Goal: Task Accomplishment & Management: Manage account settings

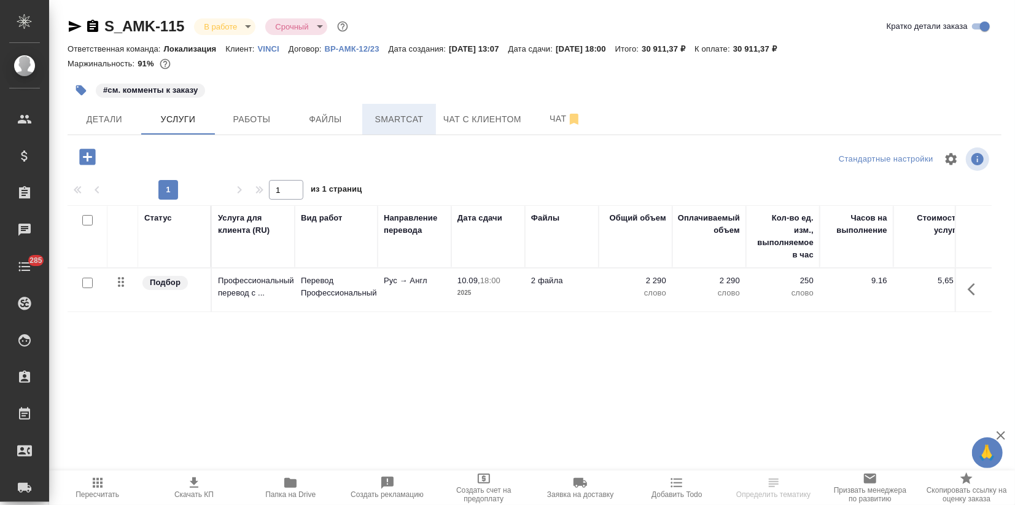
click at [420, 119] on span "Smartcat" at bounding box center [399, 119] width 59 height 15
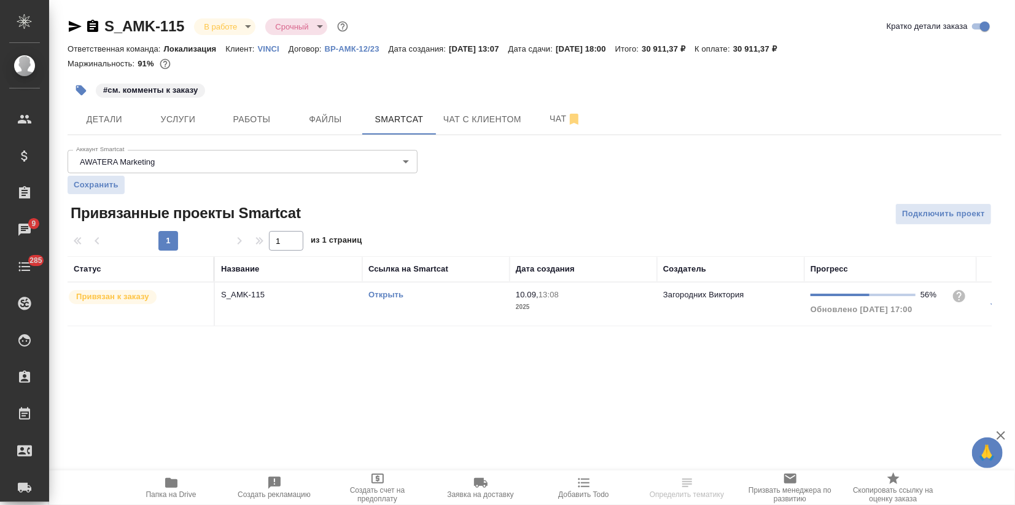
click at [393, 295] on link "Открыть" at bounding box center [386, 294] width 35 height 9
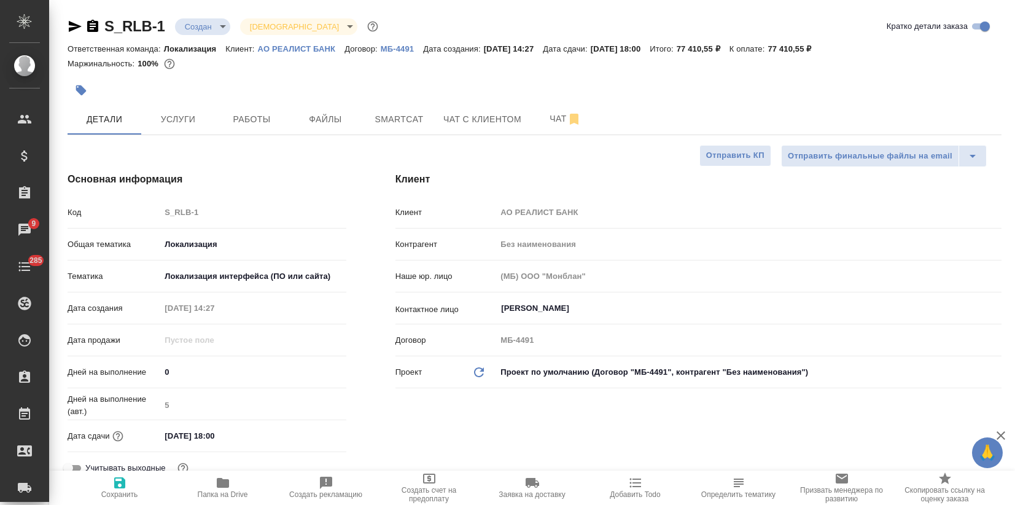
select select "RU"
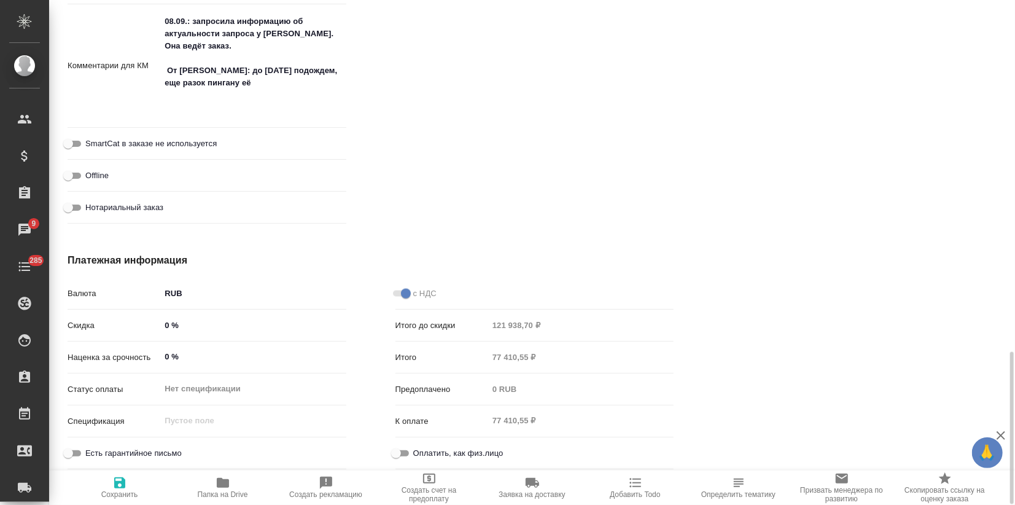
scroll to position [962, 0]
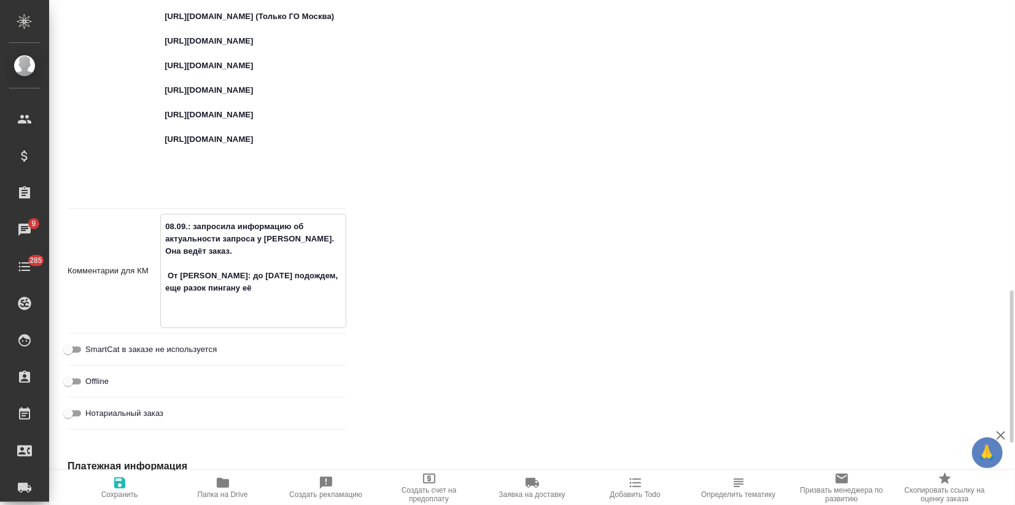
click at [178, 301] on textarea "08.09.: запросила информацию об актуальности запроса у Бэллы. Она ведёт заказ. …" at bounding box center [253, 269] width 184 height 107
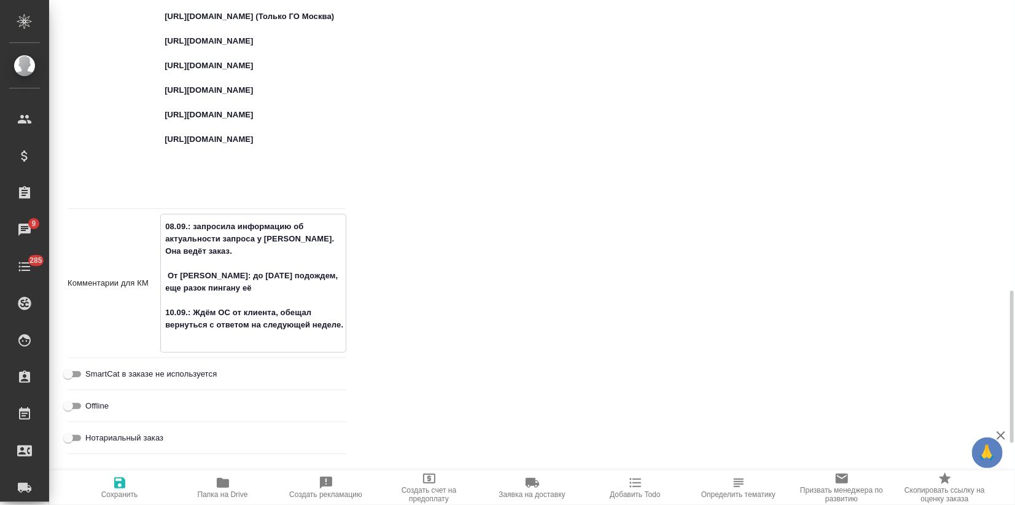
type textarea "08.09.: запросила информацию об актуальности запроса у Бэллы. Она ведёт заказ. …"
click at [119, 485] on icon "button" at bounding box center [119, 482] width 15 height 15
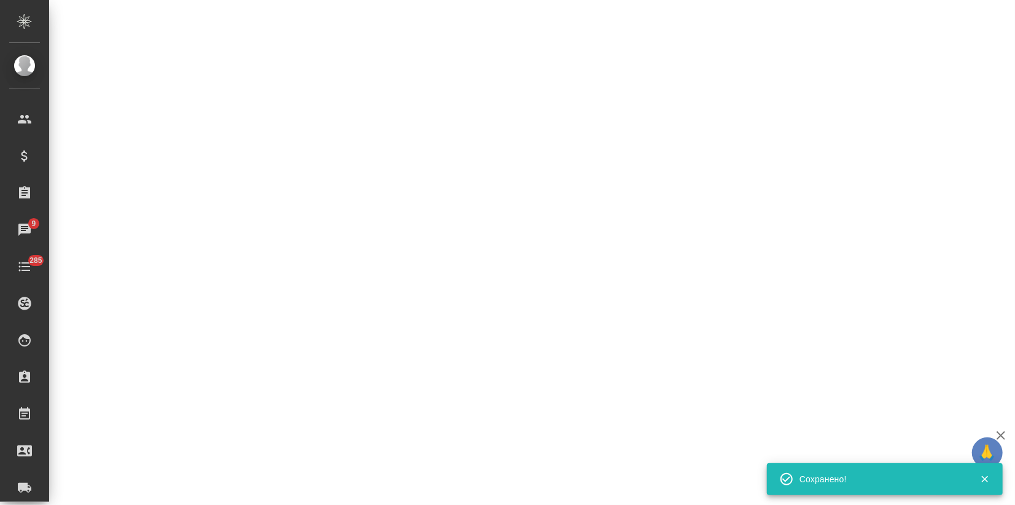
select select "RU"
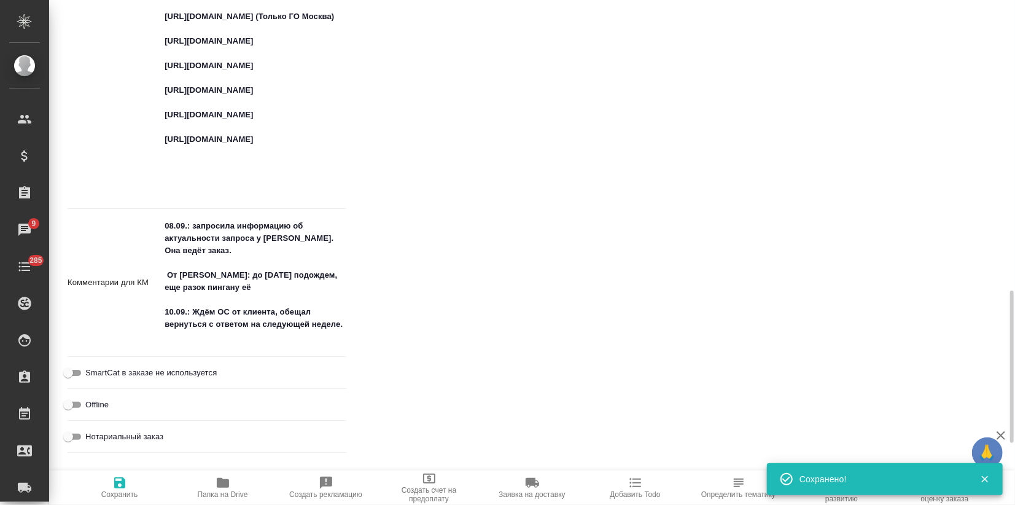
type textarea "x"
type input "Муталимов Марк"
type input "Касаткина Александра"
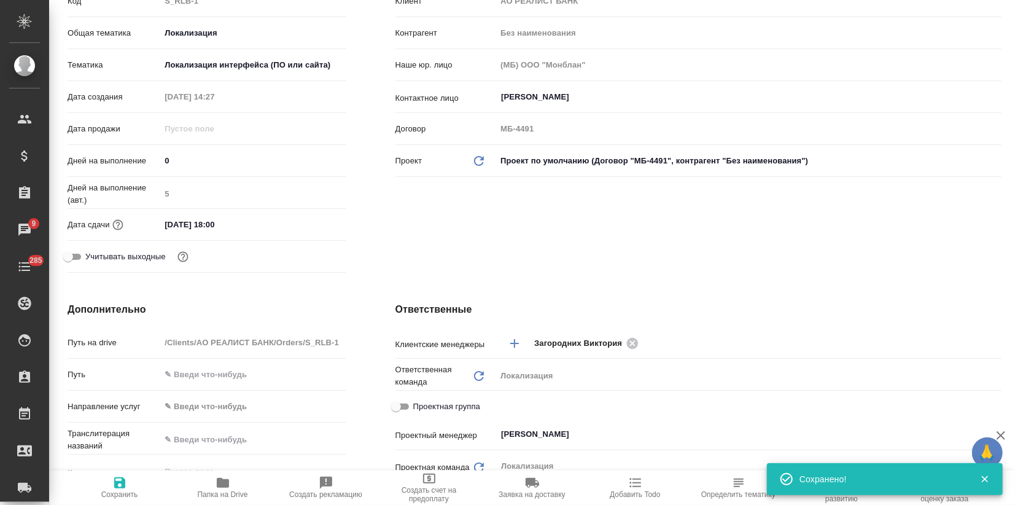
scroll to position [0, 0]
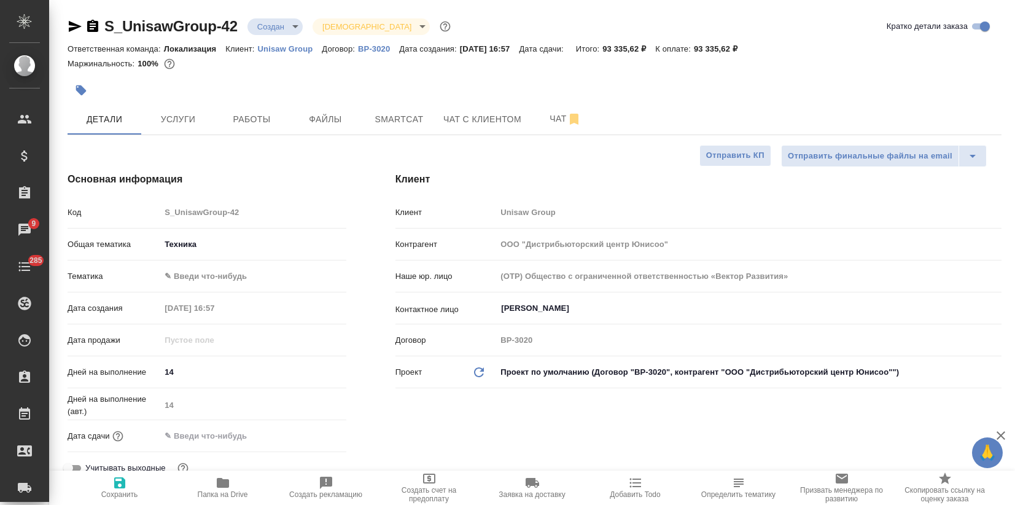
select select "RU"
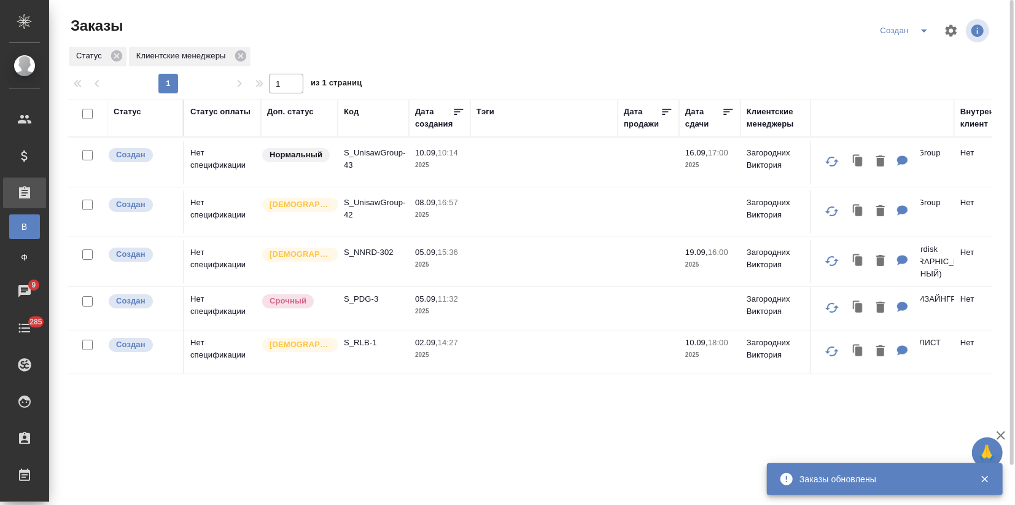
click at [330, 319] on td "Срочный" at bounding box center [299, 308] width 77 height 43
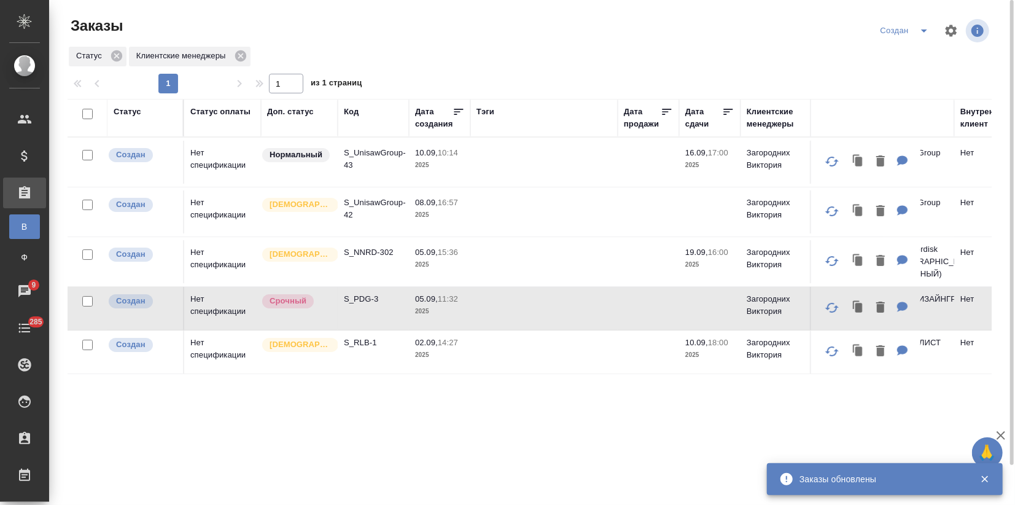
click at [330, 319] on td "Срочный" at bounding box center [299, 308] width 77 height 43
click at [354, 259] on td "S_NNRD-302" at bounding box center [373, 261] width 71 height 43
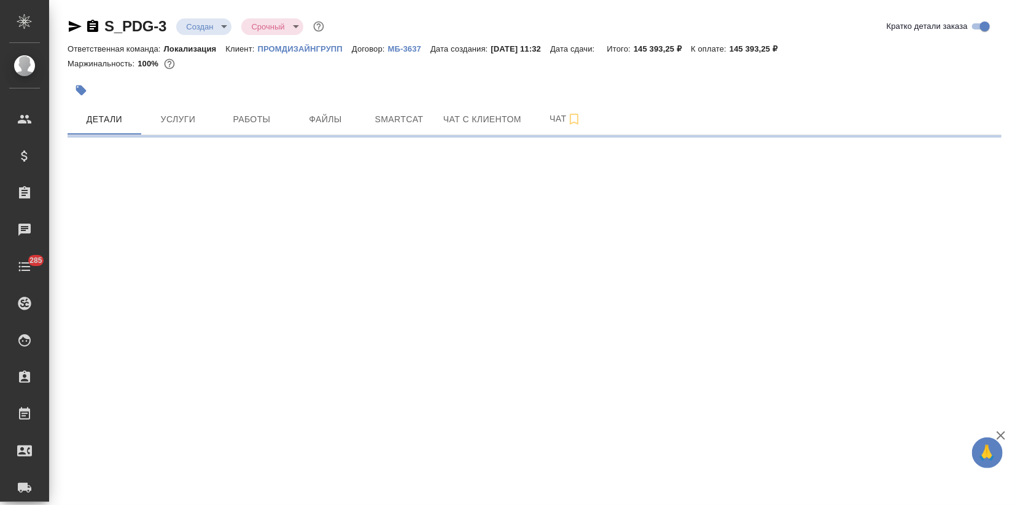
select select "RU"
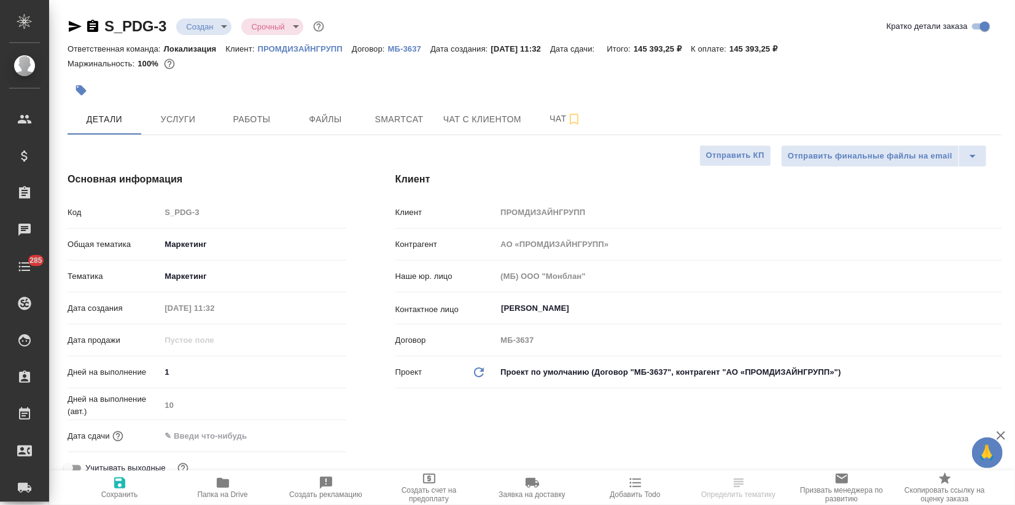
type textarea "x"
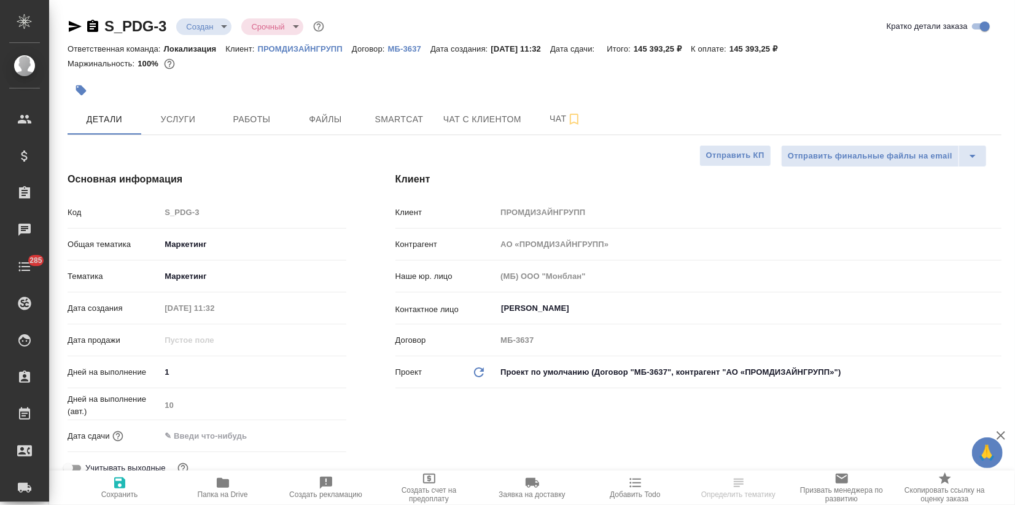
type textarea "x"
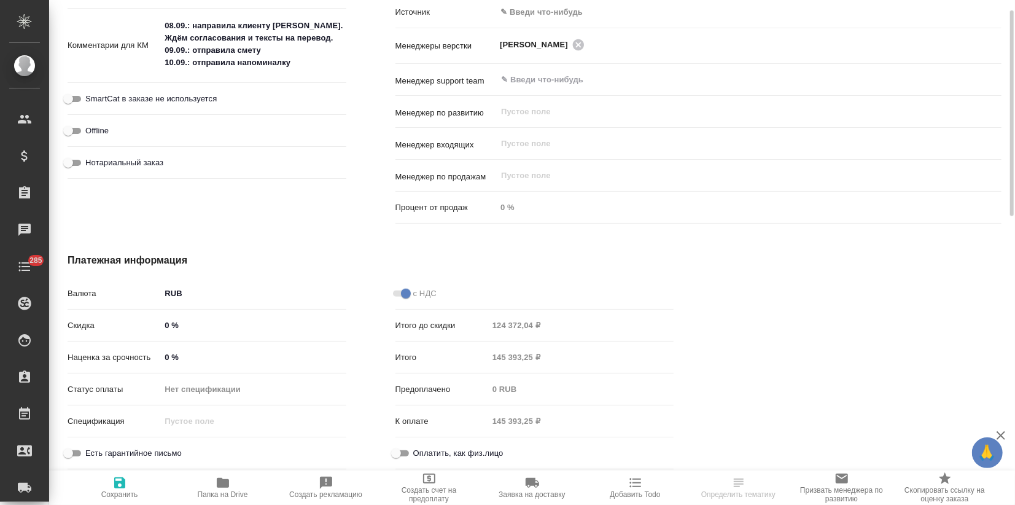
scroll to position [528, 0]
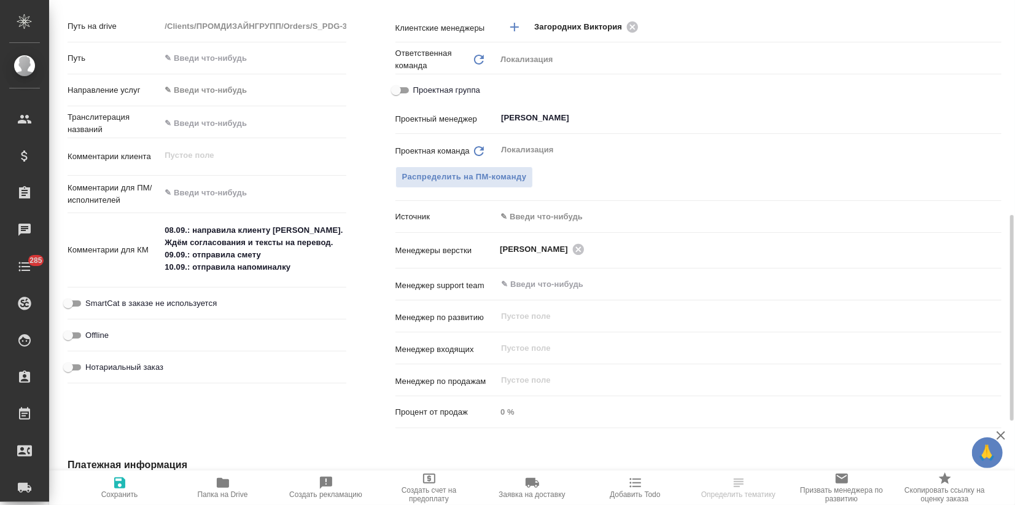
type textarea "x"
drag, startPoint x: 310, startPoint y: 265, endPoint x: 310, endPoint y: 272, distance: 7.4
click at [310, 267] on textarea "08.09.: направила клиенту NDA. Ждём согласования и тексты на перевод. 09.09.: о…" at bounding box center [253, 249] width 186 height 58
type textarea "x"
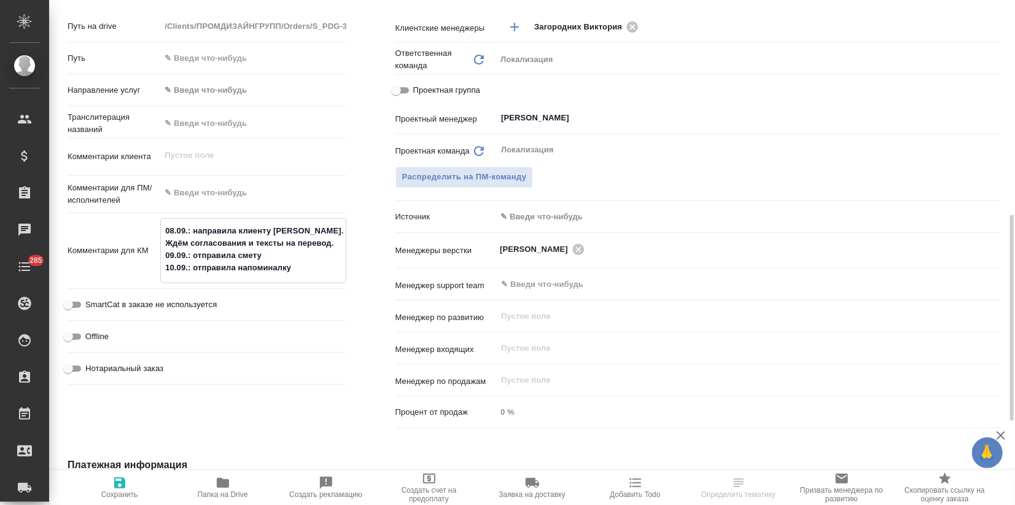
type textarea "08.09.: направила клиенту NDA. Ждём согласования и тексты на перевод. 09.09.: о…"
type textarea "x"
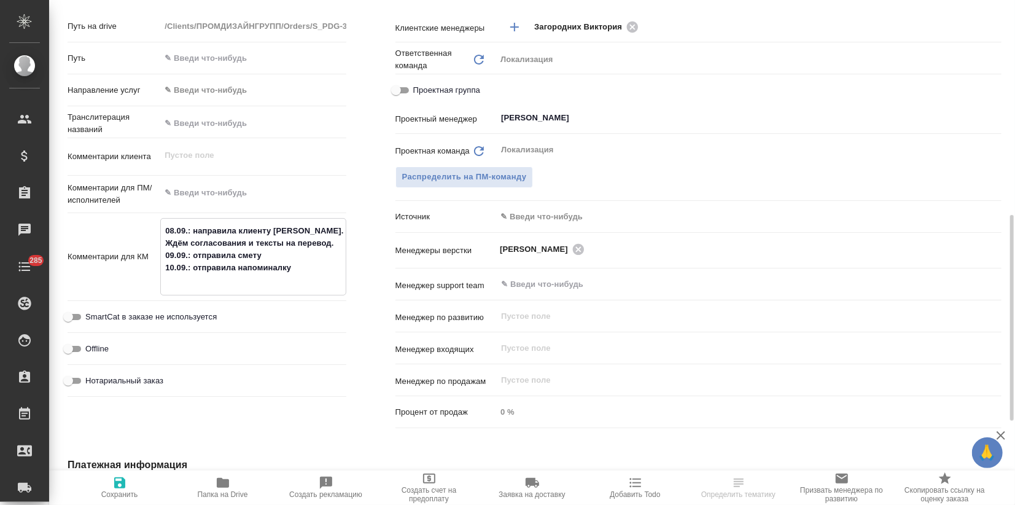
type textarea "x"
type textarea "08.09.: направила клиенту NDA. Ждём согласования и тексты на перевод. 09.09.: о…"
type textarea "x"
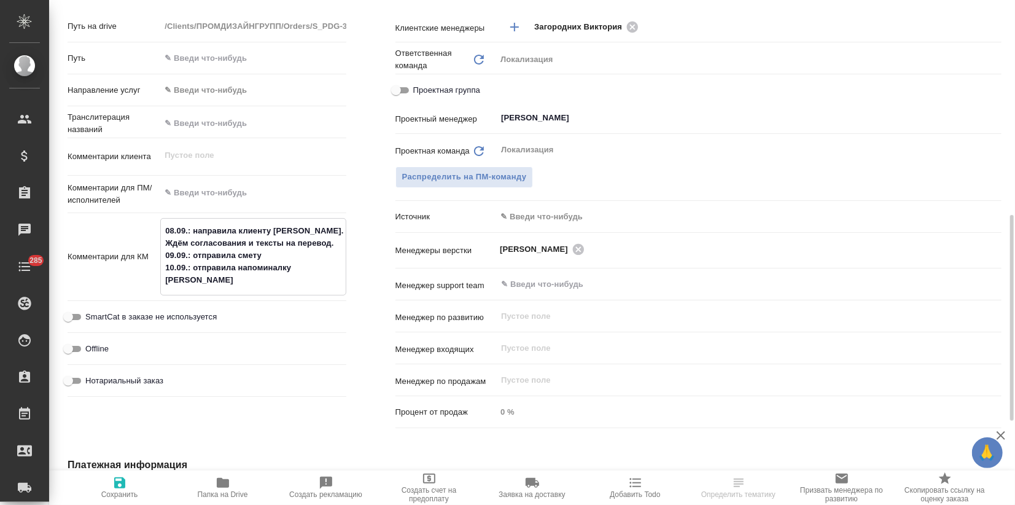
type textarea "x"
type textarea "08.09.: направила клиенту NDA. Ждём согласования и тексты на перевод. 09.09.: о…"
type textarea "x"
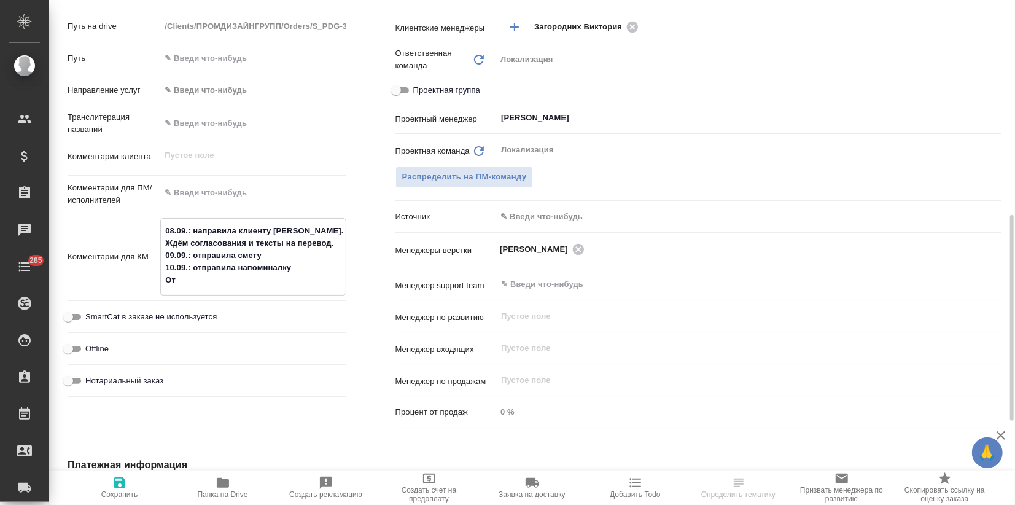
type textarea "08.09.: направила клиенту NDA. Ждём согласования и тексты на перевод. 09.09.: о…"
type textarea "x"
type textarea "08.09.: направила клиенту NDA. Ждём согласования и тексты на перевод. 09.09.: о…"
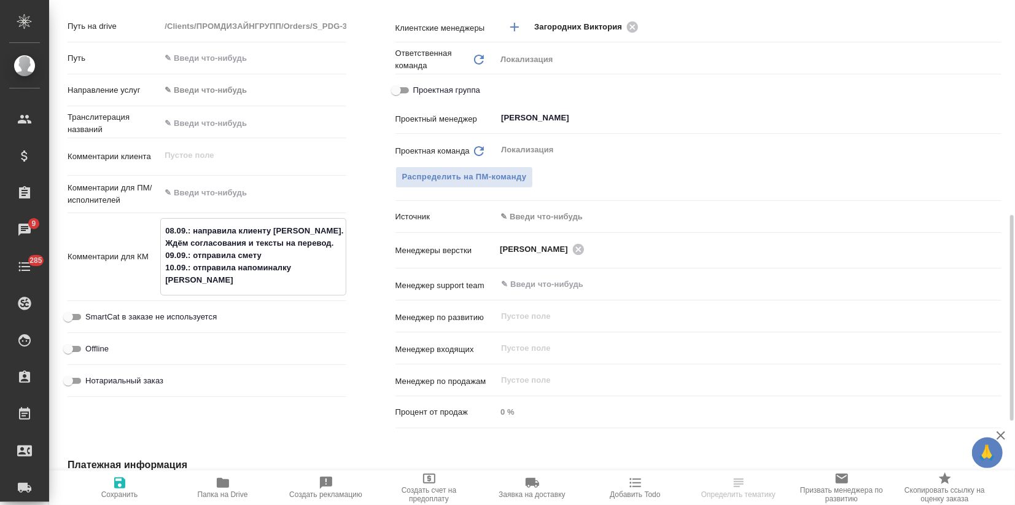
type textarea "x"
type textarea "08.09.: направила клиенту NDA. Ждём согласования и тексты на перевод. 09.09.: о…"
type textarea "x"
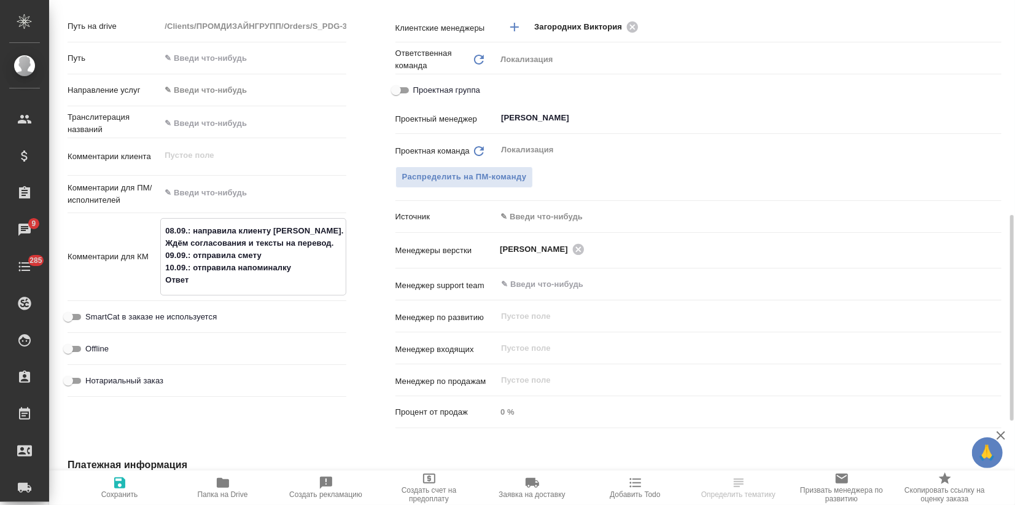
type textarea "x"
type textarea "08.09.: направила клиенту NDA. Ждём согласования и тексты на перевод. 09.09.: о…"
type textarea "x"
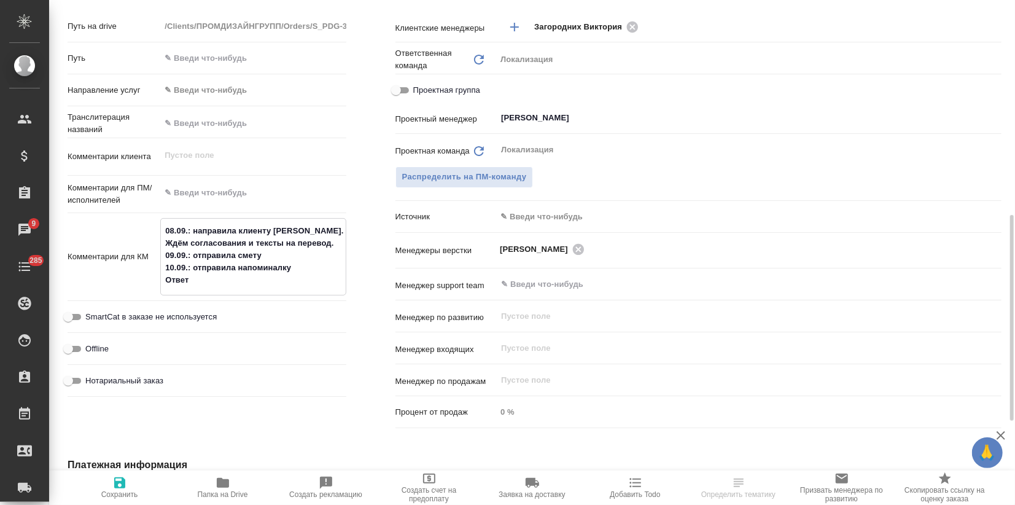
type textarea "x"
type textarea "08.09.: направила клиенту NDA. Ждём согласования и тексты на перевод. 09.09.: о…"
type textarea "x"
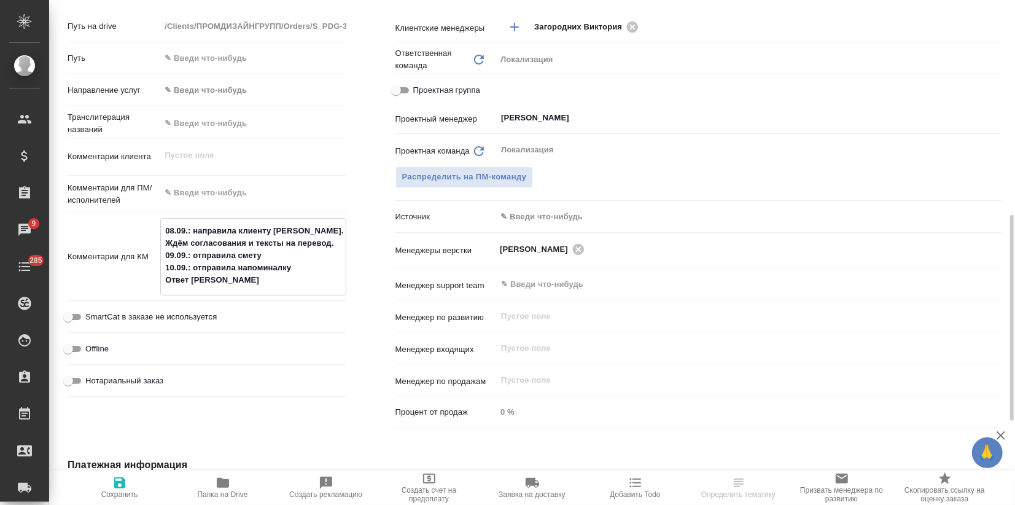
type textarea "08.09.: направила клиенту NDA. Ждём согласования и тексты на перевод. 09.09.: о…"
type textarea "x"
type textarea "08.09.: направила клиенту NDA. Ждём согласования и тексты на перевод. 09.09.: о…"
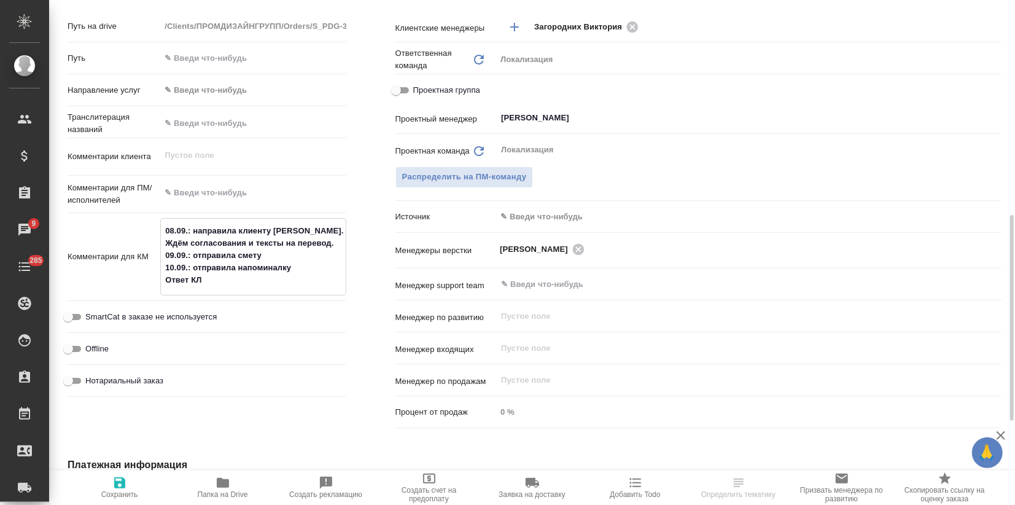
type textarea "x"
type textarea "08.09.: направила клиенту NDA. Ждём согласования и тексты на перевод. 09.09.: о…"
type textarea "x"
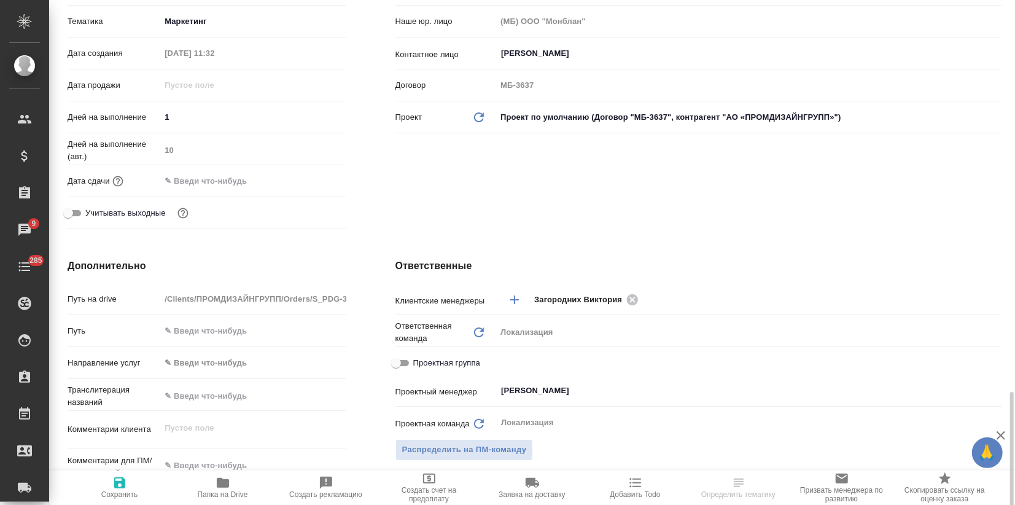
scroll to position [187, 0]
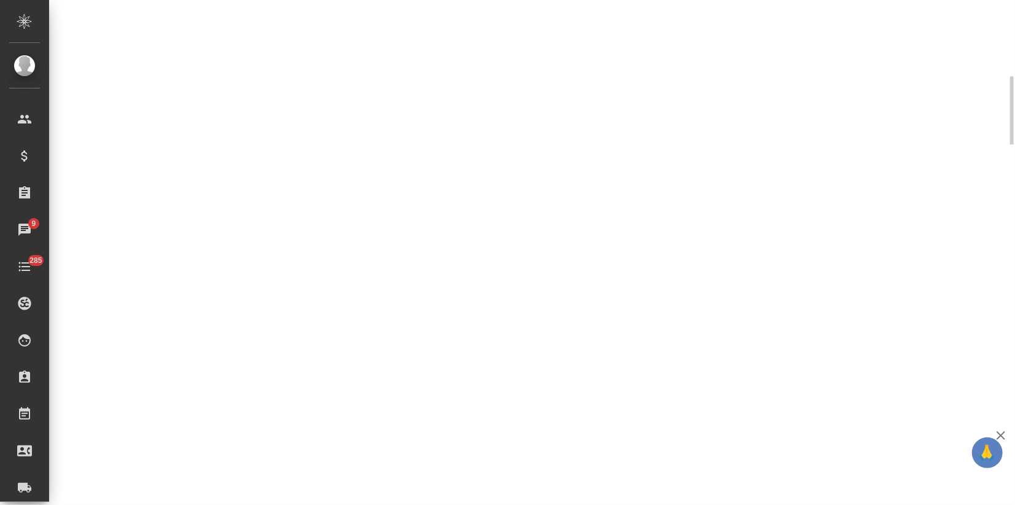
select select "RU"
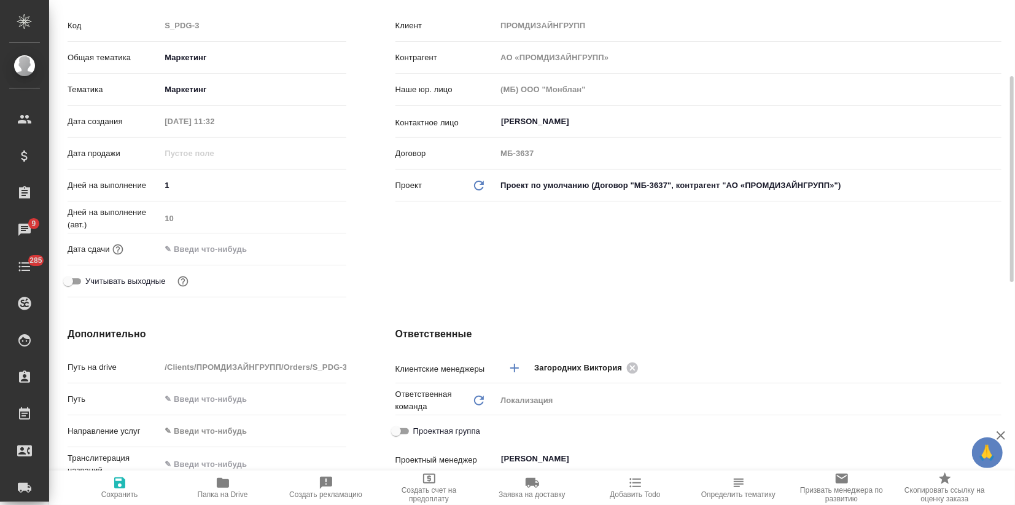
type textarea "x"
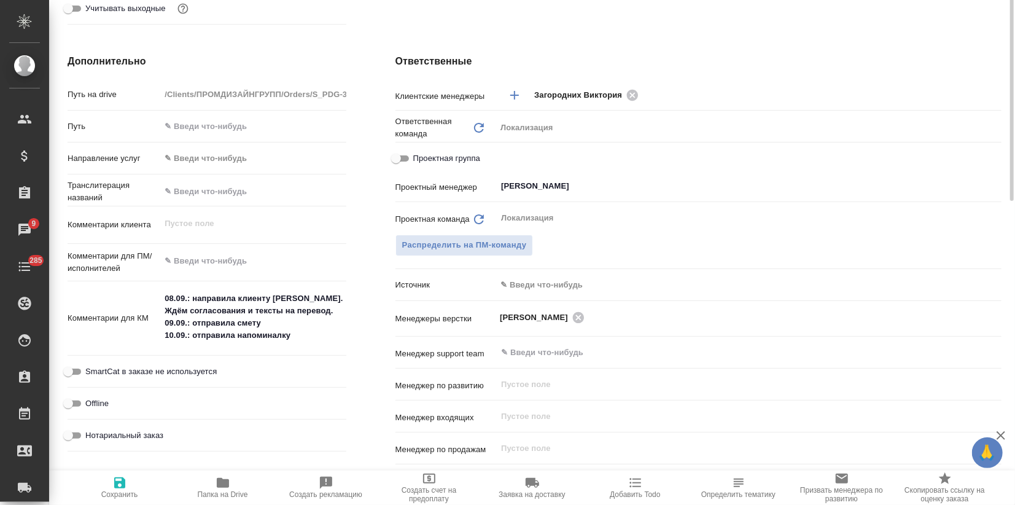
scroll to position [596, 0]
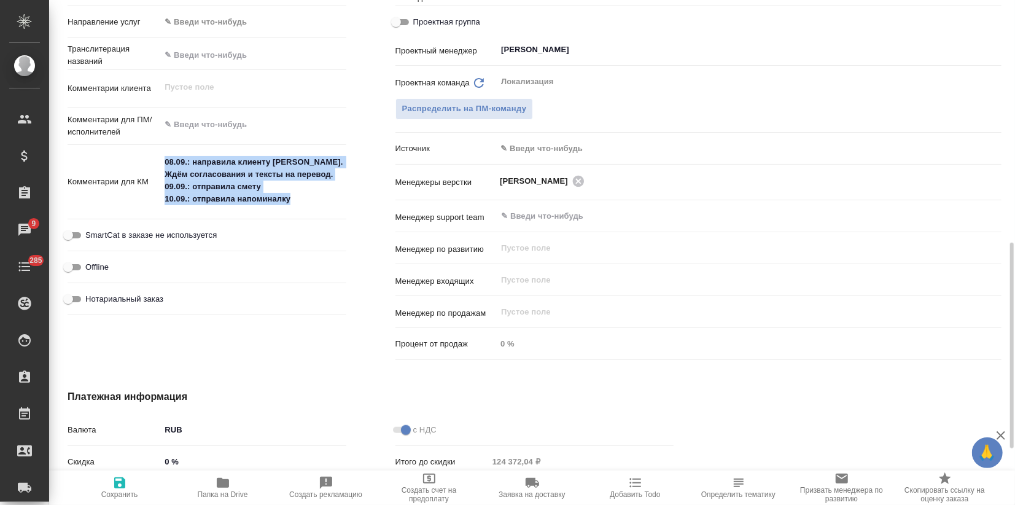
click at [182, 213] on div "Комментарии для КМ 08.09.: направила клиенту NDA. Ждём согласования и тексты на…" at bounding box center [207, 187] width 279 height 74
type textarea "x"
click at [292, 197] on textarea "08.09.: направила клиенту NDA. Ждём согласования и тексты на перевод. 09.09.: о…" at bounding box center [253, 181] width 186 height 58
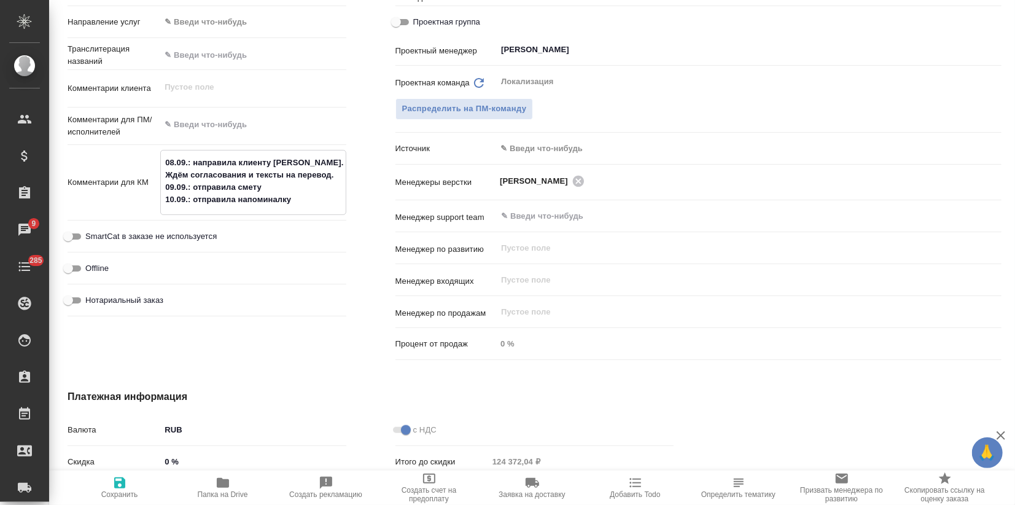
type textarea "x"
type textarea "08.09.: направила клиенту NDA. Ждём согласования и тексты на перевод. 09.09.: о…"
type textarea "x"
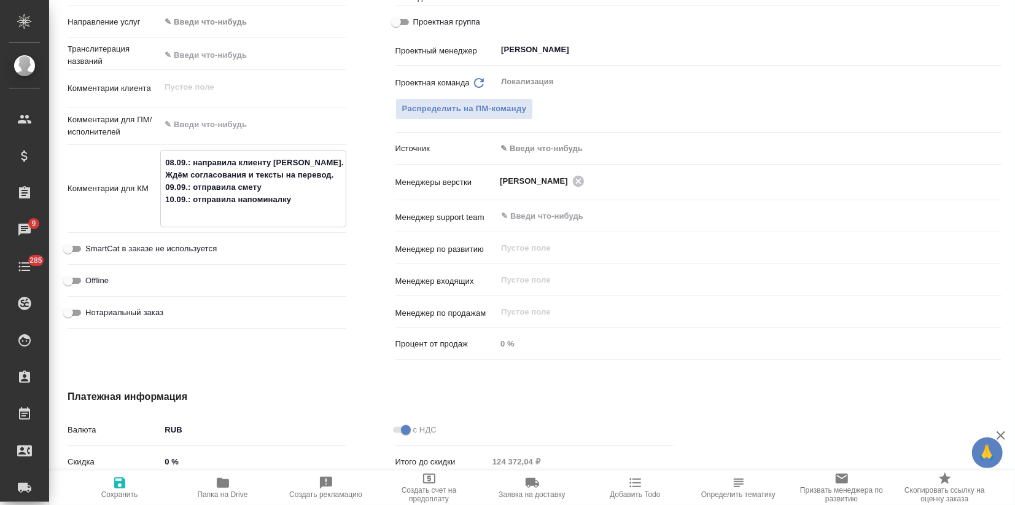
type textarea "08.09.: направила клиенту NDA. Ждём согласования и тексты на перевод. 09.09.: о…"
type textarea "x"
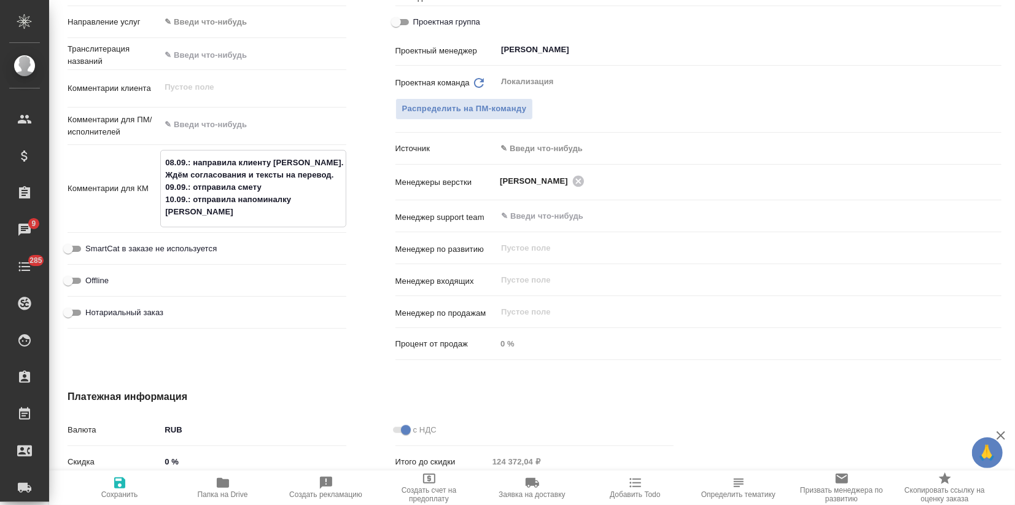
type textarea "x"
type textarea "08.09.: направила клиенту NDA. Ждём согласования и тексты на перевод. 09.09.: о…"
type textarea "x"
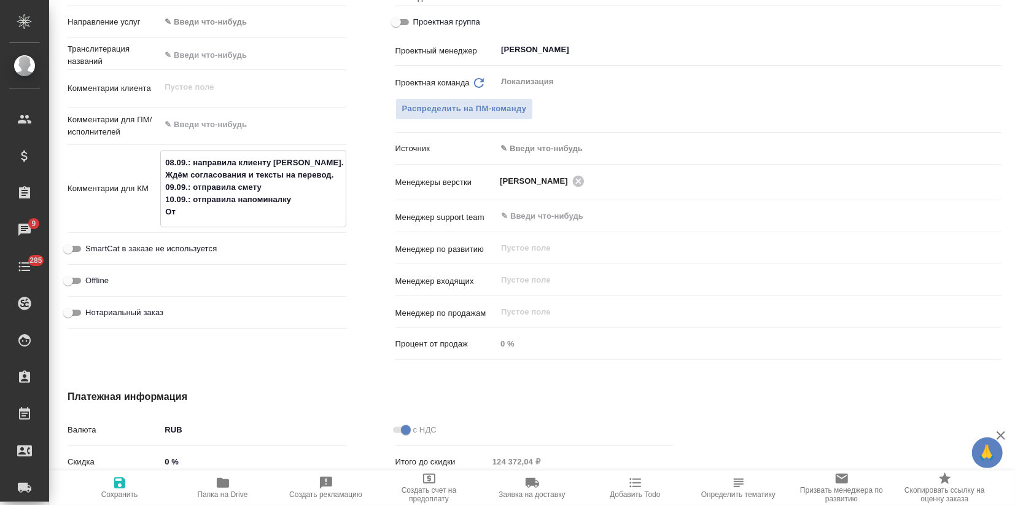
type textarea "08.09.: направила клиенту NDA. Ждём согласования и тексты на перевод. 09.09.: о…"
type textarea "x"
type textarea "08.09.: направила клиенту NDA. Ждём согласования и тексты на перевод. 09.09.: о…"
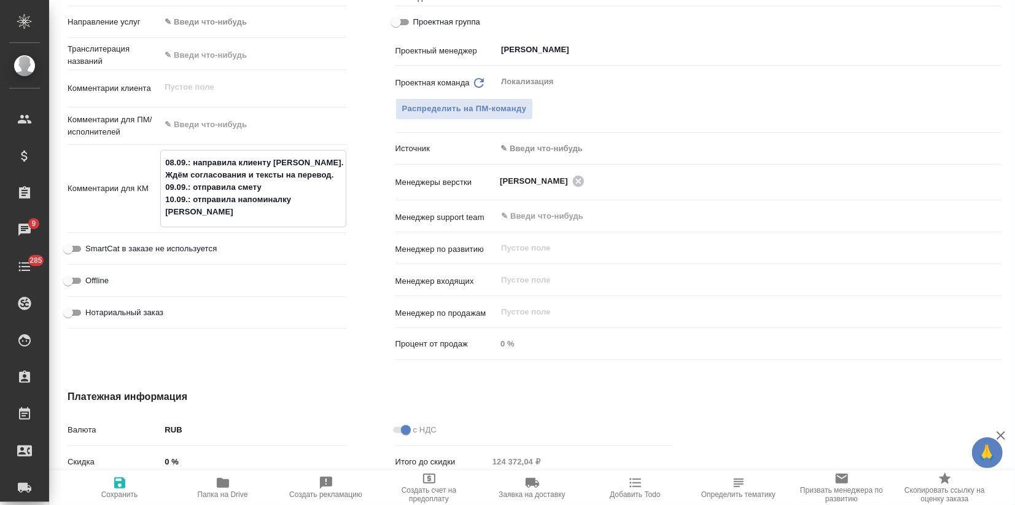
type textarea "x"
type textarea "08.09.: направила клиенту NDA. Ждём согласования и тексты на перевод. 09.09.: о…"
type textarea "x"
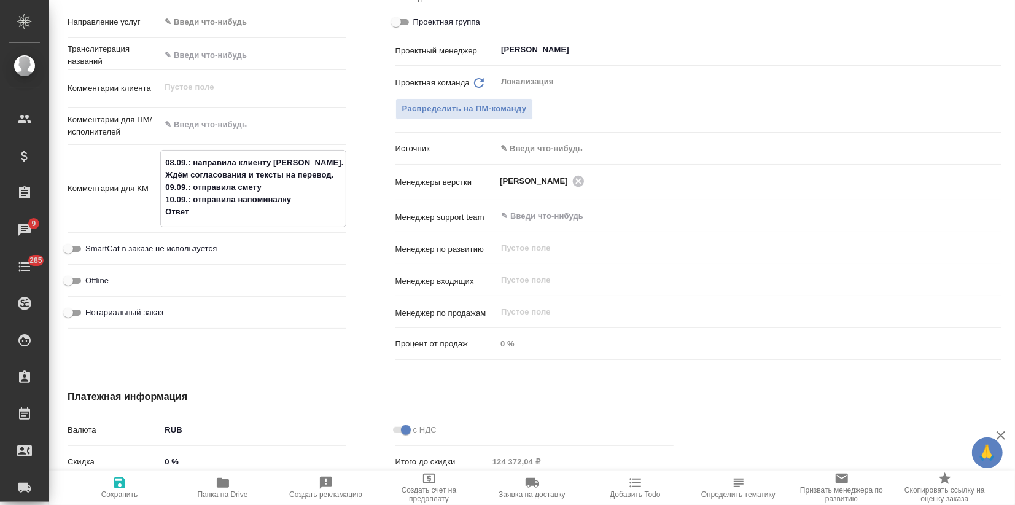
type textarea "x"
type textarea "08.09.: направила клиенту NDA. Ждём согласования и тексты на перевод. 09.09.: о…"
type textarea "x"
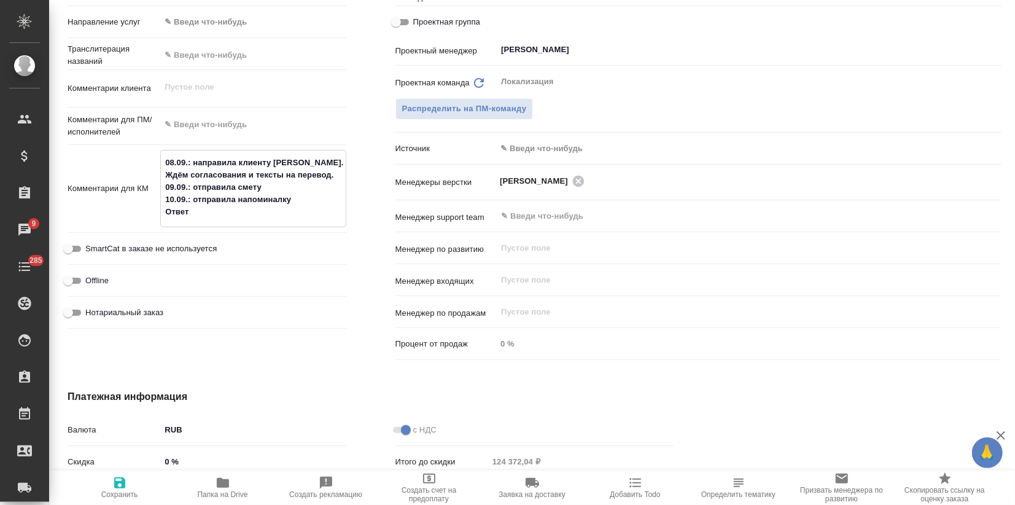
type textarea "x"
type textarea "08.09.: направила клиенту NDA. Ждём согласования и тексты на перевод. 09.09.: о…"
type textarea "x"
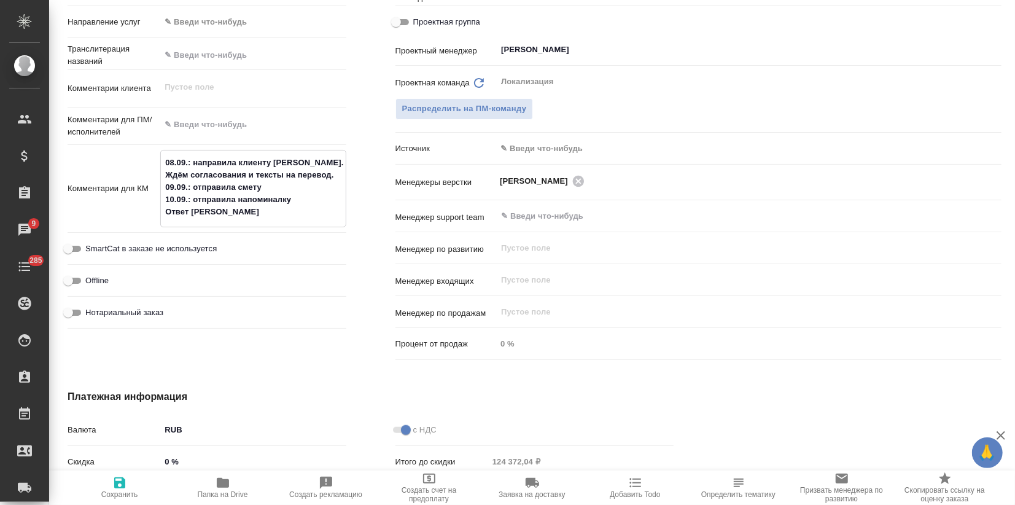
type textarea "08.09.: направила клиенту NDA. Ждём согласования и тексты на перевод. 09.09.: о…"
type textarea "x"
type textarea "08.09.: направила клиенту NDA. Ждём согласования и тексты на перевод. 09.09.: о…"
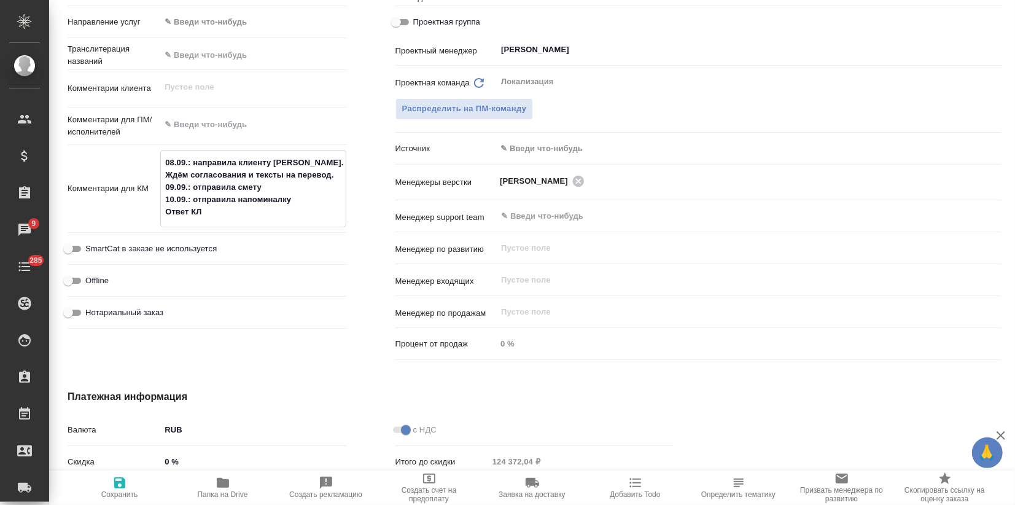
type textarea "x"
type textarea "08.09.: направила клиенту NDA. Ждём согласования и тексты на перевод. 09.09.: о…"
type textarea "x"
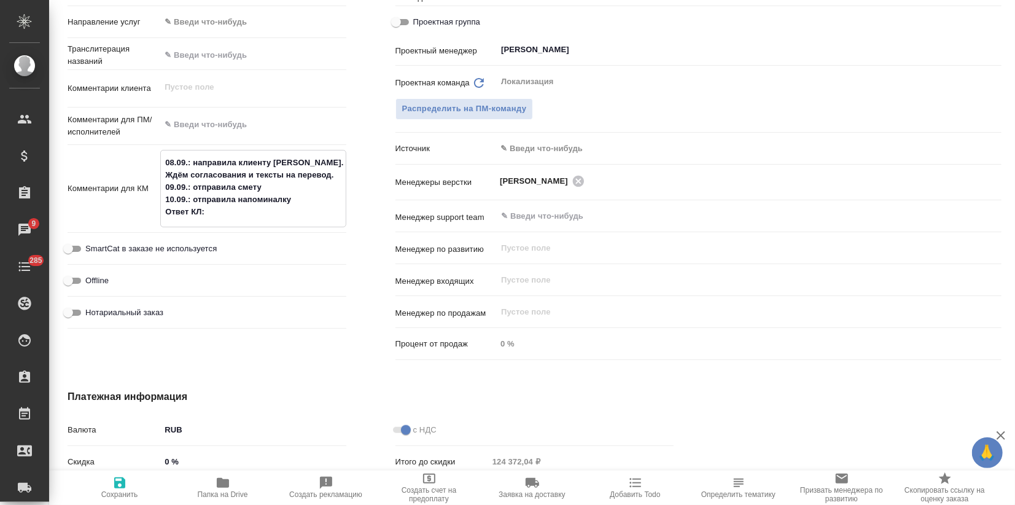
type textarea "08.09.: направила клиенту NDA. Ждём согласования и тексты на перевод. 09.09.: о…"
type textarea "x"
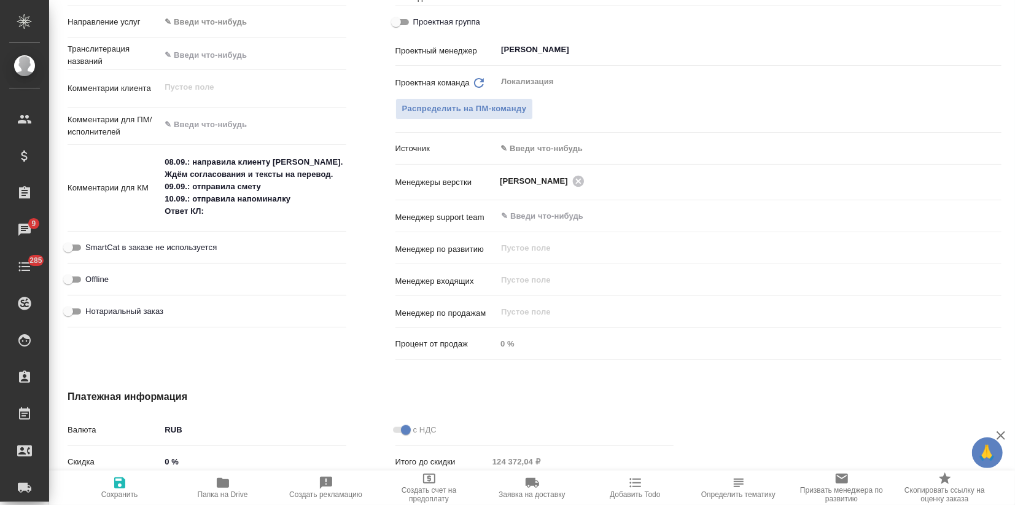
type textarea "x"
paste textarea "Да, ознакомилась, до конца недели дам ответ"
type textarea "x"
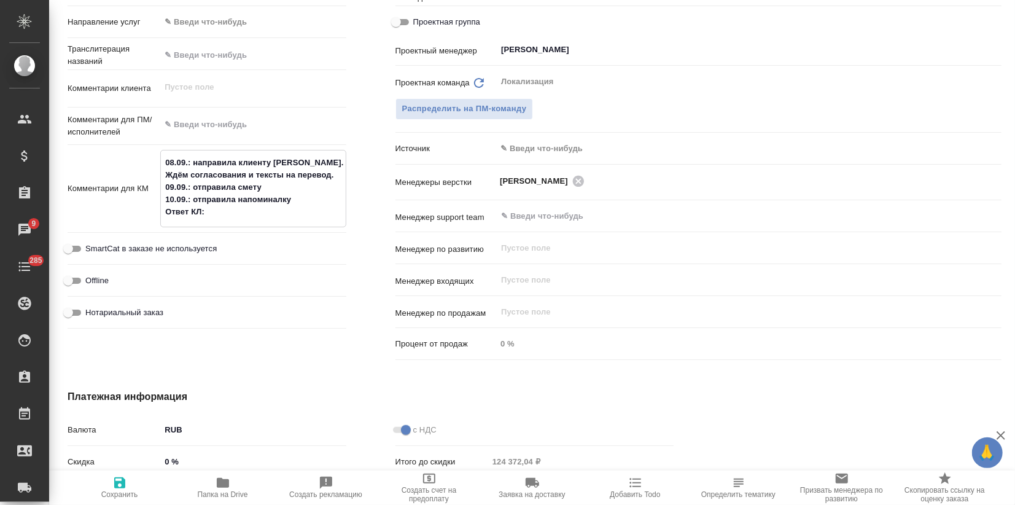
type textarea "08.09.: направила клиенту NDA. Ждём согласования и тексты на перевод. 09.09.: о…"
type textarea "x"
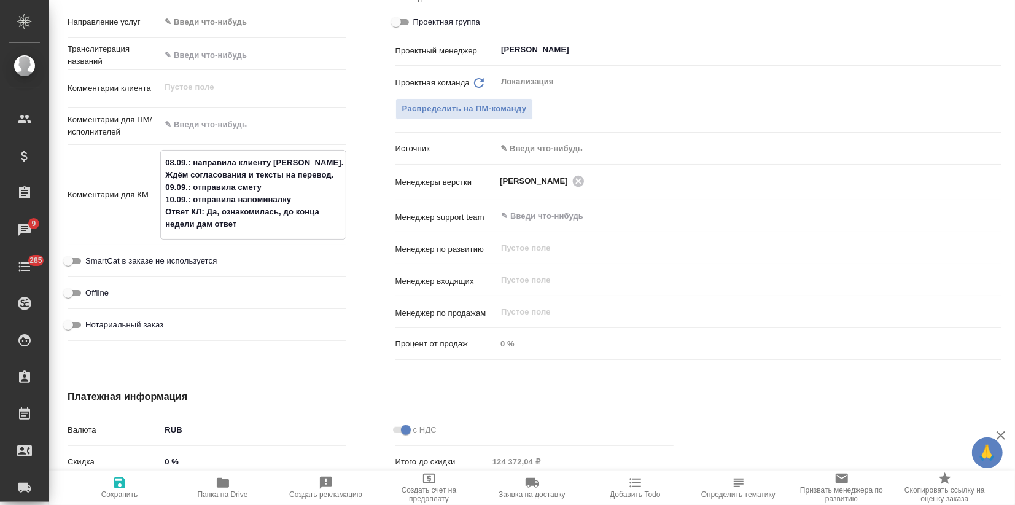
type textarea "08.09.: направила клиенту NDA. Ждём согласования и тексты на перевод. 09.09.: о…"
type textarea "x"
click at [120, 482] on icon "button" at bounding box center [119, 482] width 11 height 11
type textarea "x"
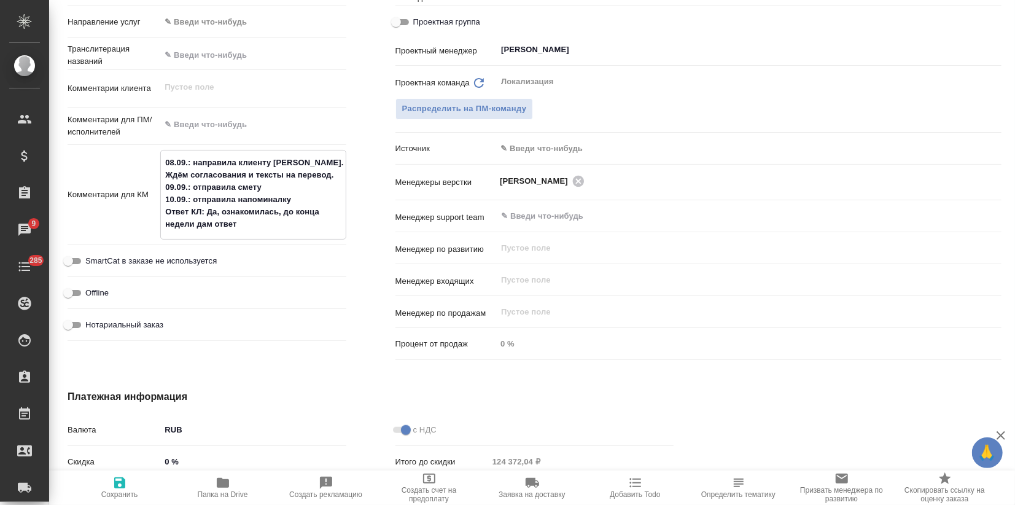
type textarea "x"
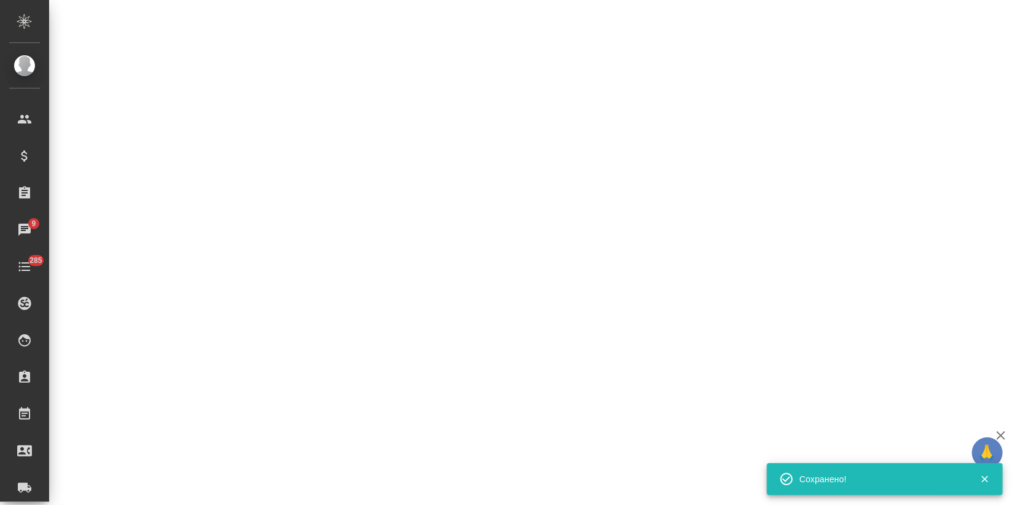
select select "RU"
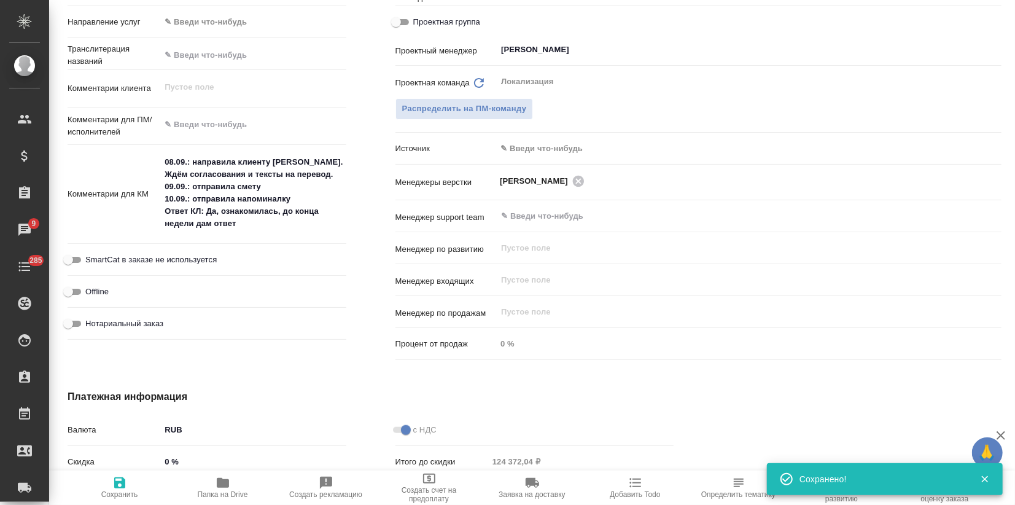
type textarea "x"
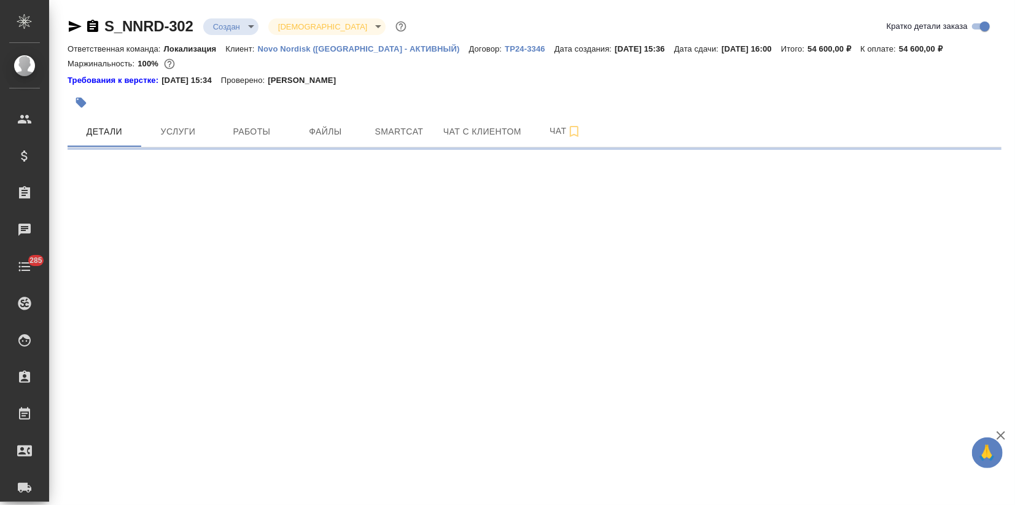
select select "RU"
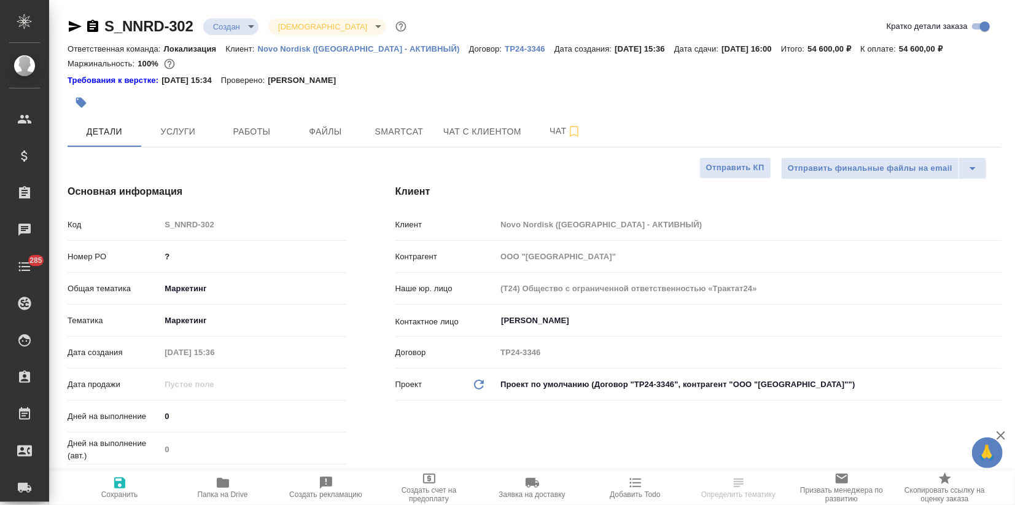
type textarea "x"
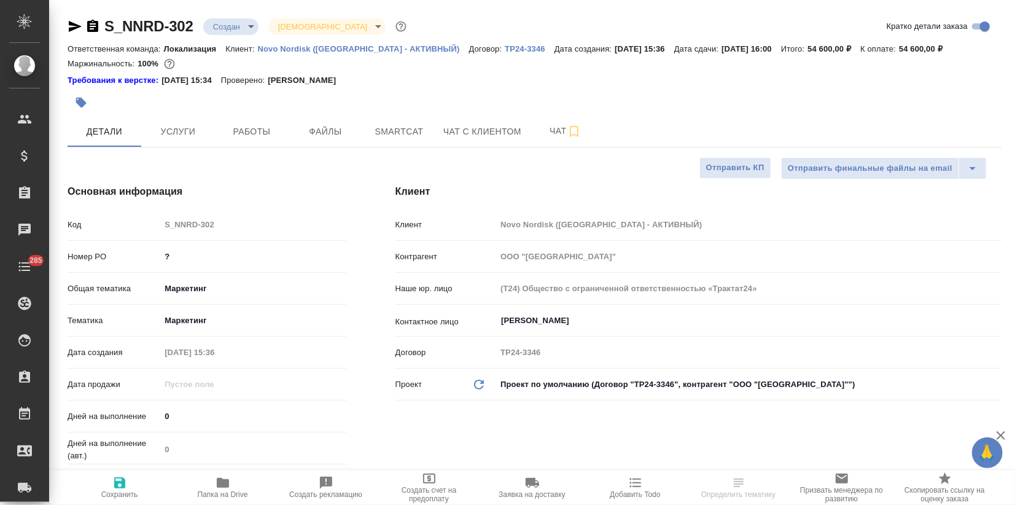
type textarea "x"
drag, startPoint x: 198, startPoint y: 27, endPoint x: 104, endPoint y: 27, distance: 94.0
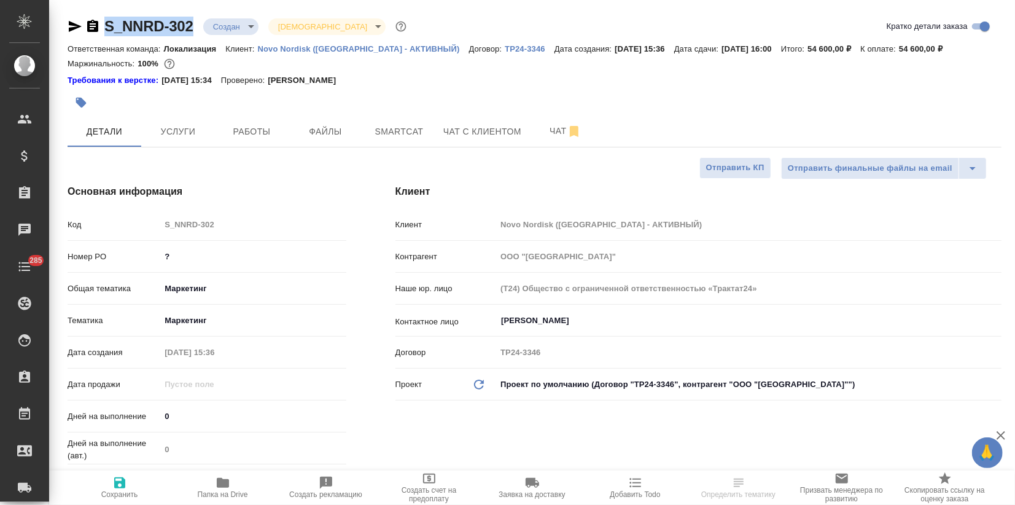
click at [104, 27] on div "S_NNRD-302 Создан new Святая троица holyTrinity" at bounding box center [239, 27] width 342 height 20
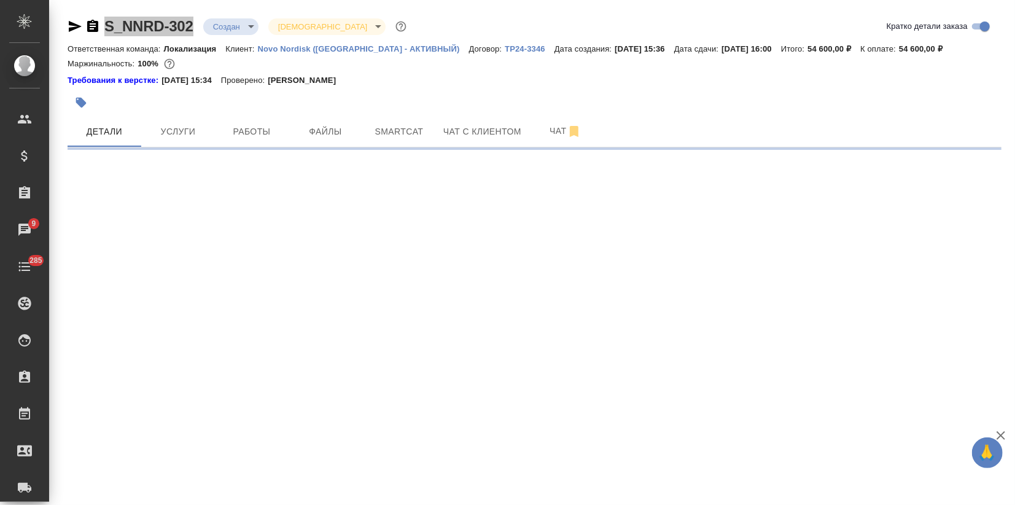
select select "RU"
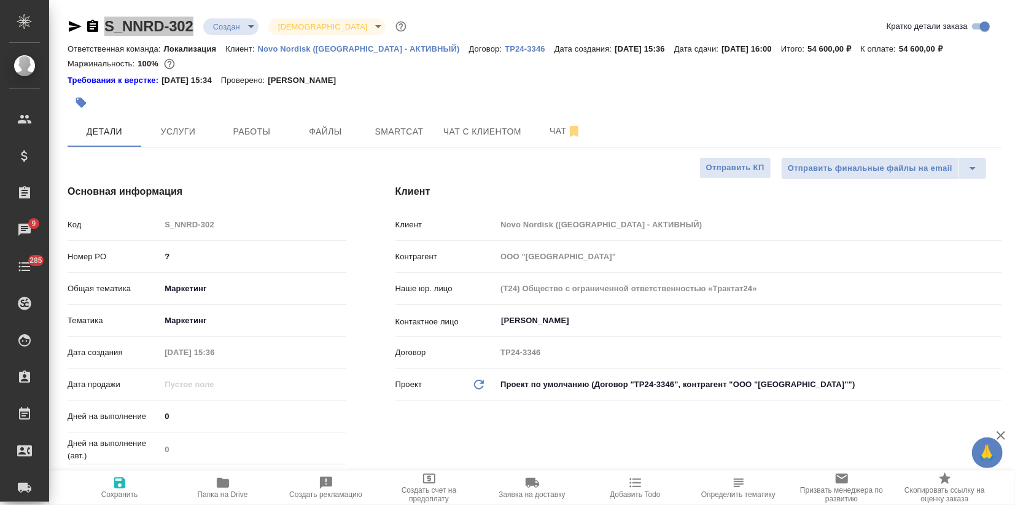
type textarea "x"
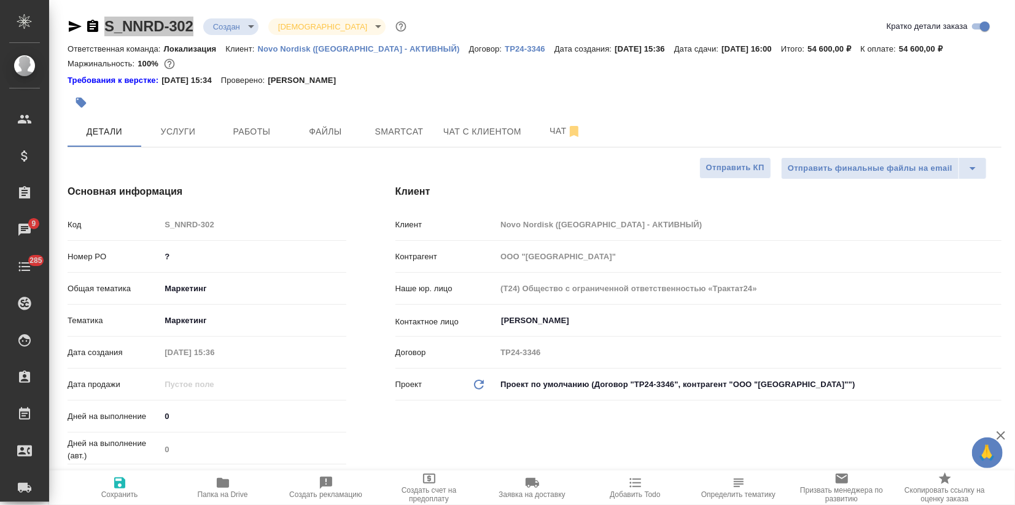
type textarea "x"
click at [314, 141] on button "Файлы" at bounding box center [326, 131] width 74 height 31
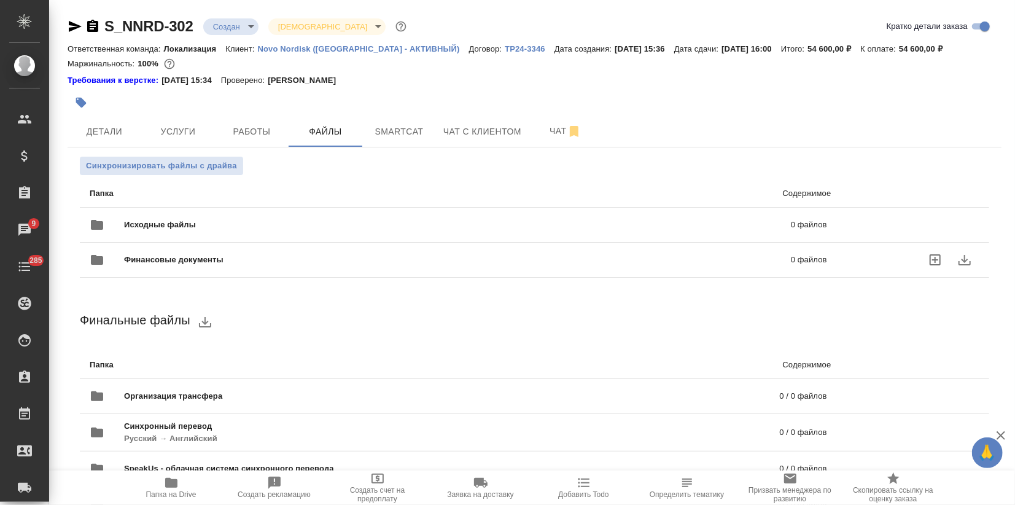
click at [162, 256] on span "Финансовые документы" at bounding box center [315, 260] width 383 height 12
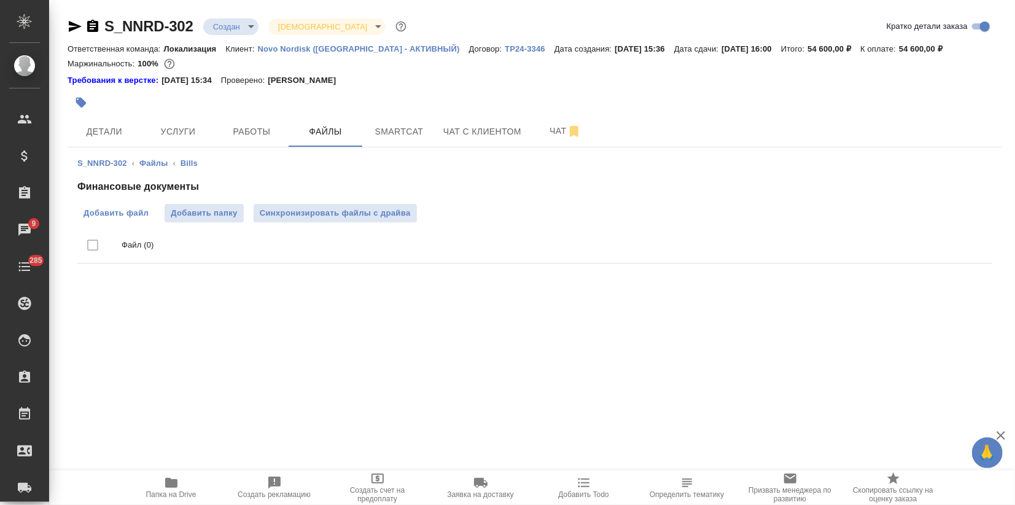
click at [139, 213] on span "Добавить файл" at bounding box center [116, 213] width 65 height 12
click at [0, 0] on input "Добавить файл" at bounding box center [0, 0] width 0 height 0
drag, startPoint x: 99, startPoint y: 130, endPoint x: 151, endPoint y: 177, distance: 69.6
click at [100, 130] on span "Детали" at bounding box center [104, 131] width 59 height 15
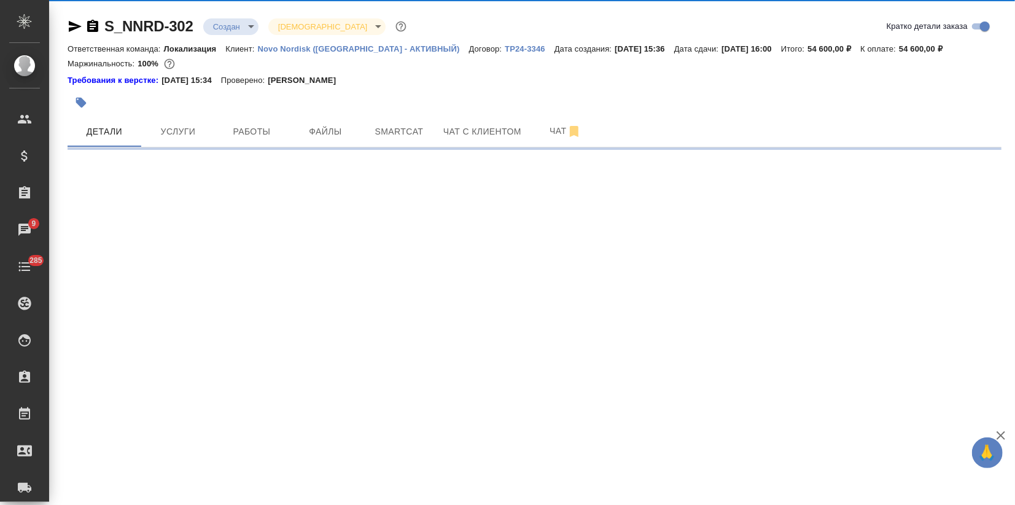
select select "RU"
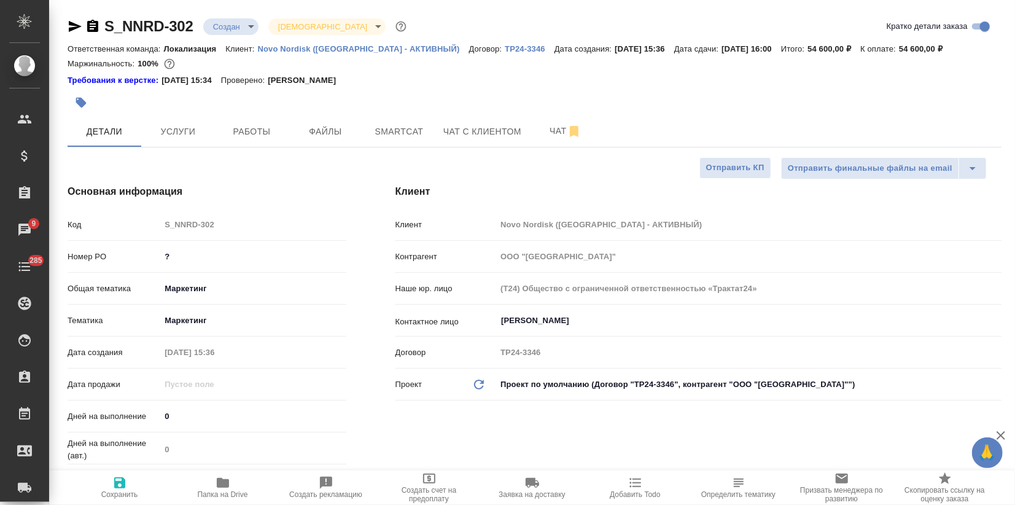
type textarea "x"
drag, startPoint x: 175, startPoint y: 261, endPoint x: 117, endPoint y: 273, distance: 59.0
click at [117, 273] on div "Номер PO ?" at bounding box center [207, 262] width 279 height 32
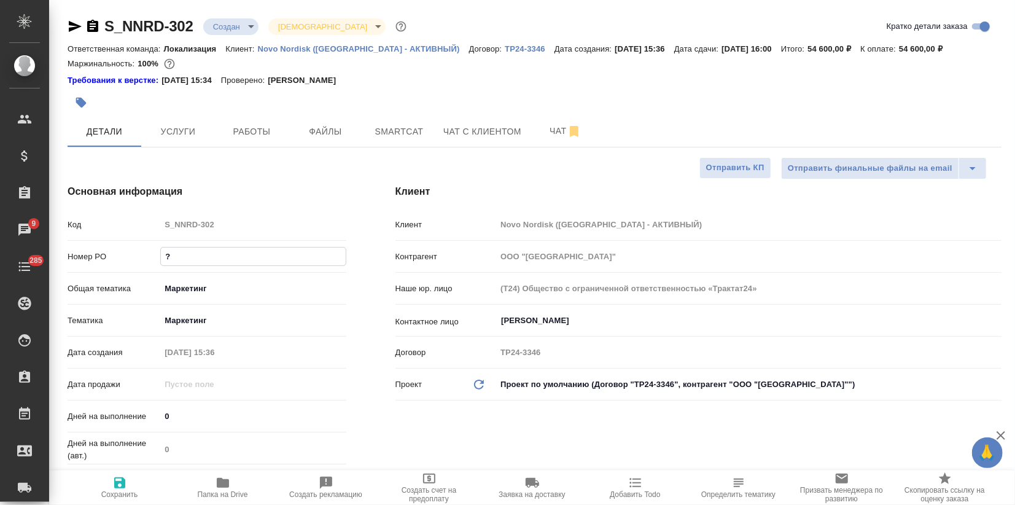
paste input "PO-8002370250"
type input "PO-8002370250"
type textarea "x"
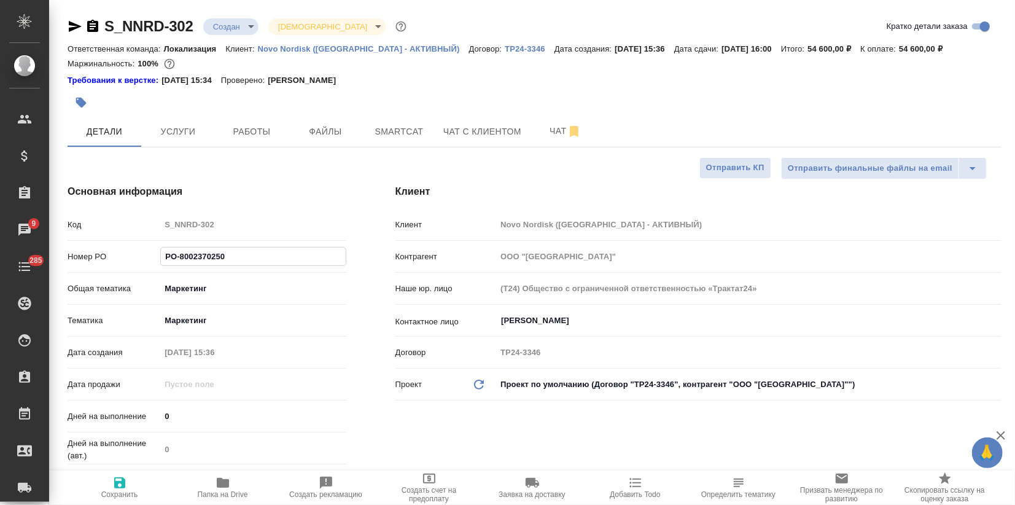
click at [176, 260] on input "PO-8002370250" at bounding box center [253, 257] width 184 height 18
type input "PO 8002370250"
type textarea "x"
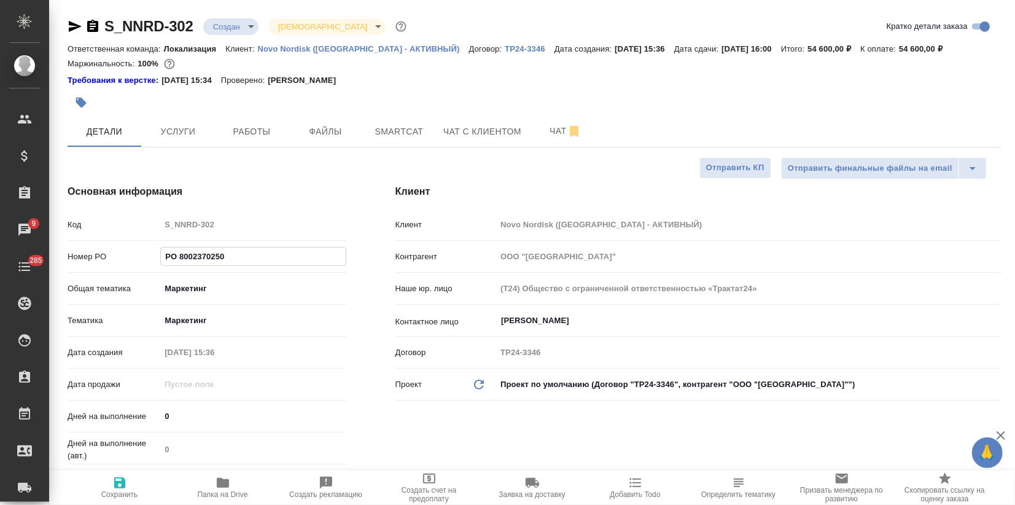
type input "PO 8002370250"
click at [117, 487] on icon "button" at bounding box center [119, 482] width 11 height 11
type textarea "x"
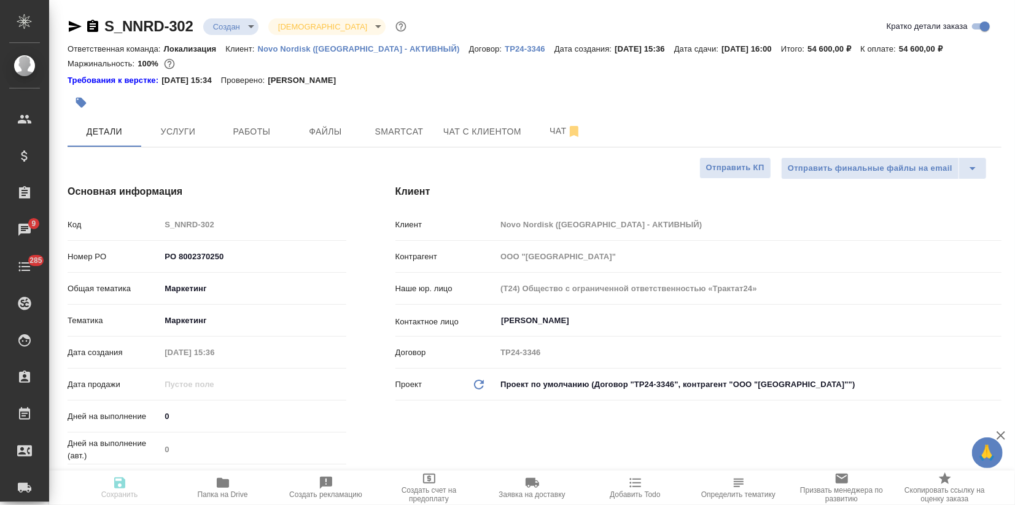
type textarea "x"
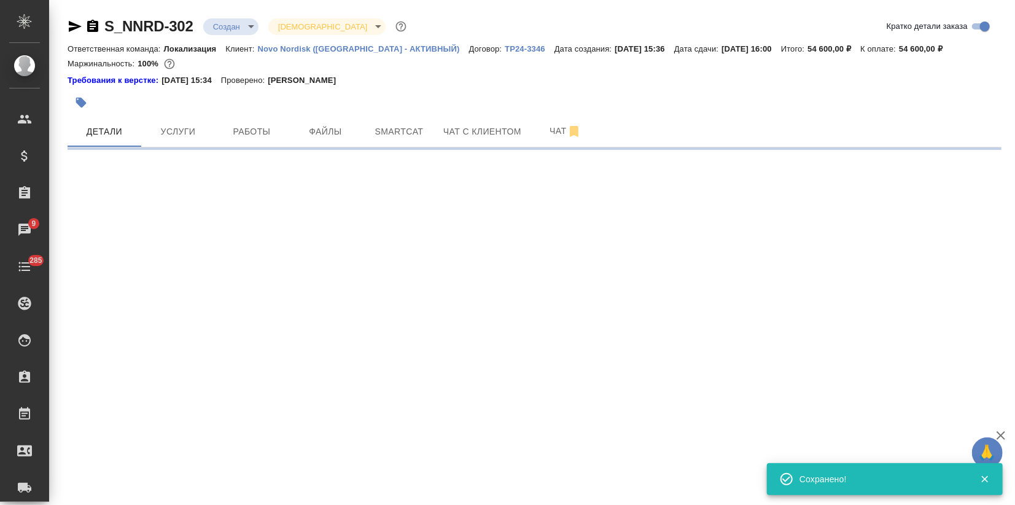
select select "RU"
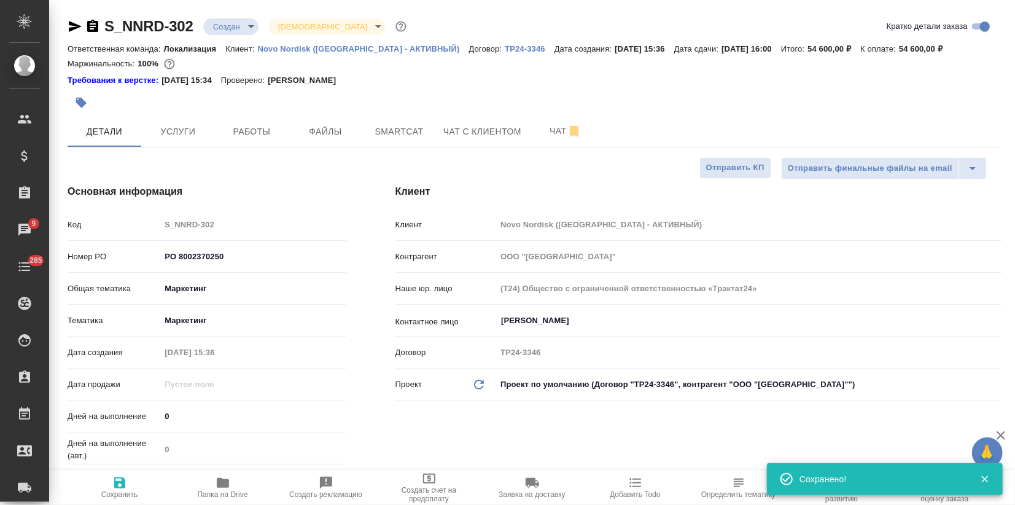
type textarea "x"
click at [71, 26] on icon "button" at bounding box center [75, 26] width 15 height 15
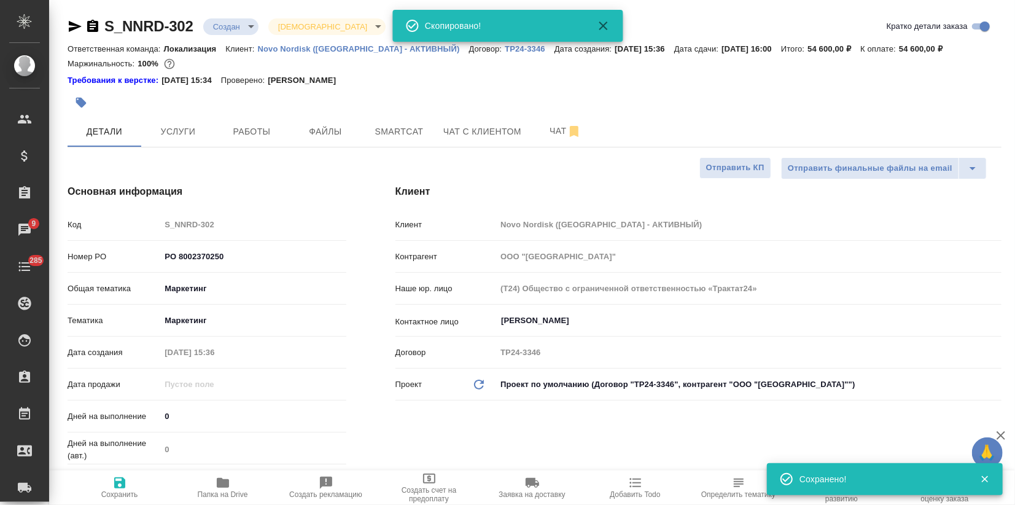
type textarea "x"
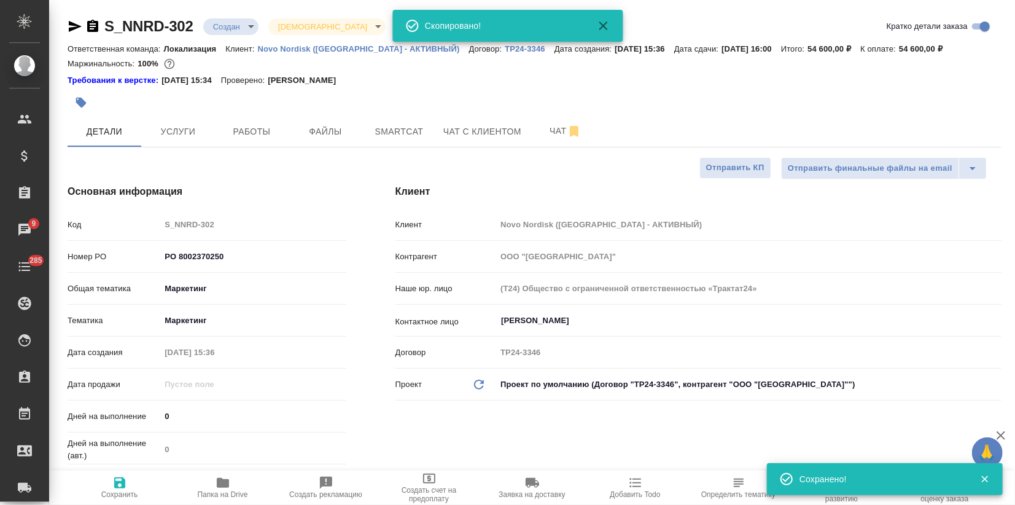
type textarea "x"
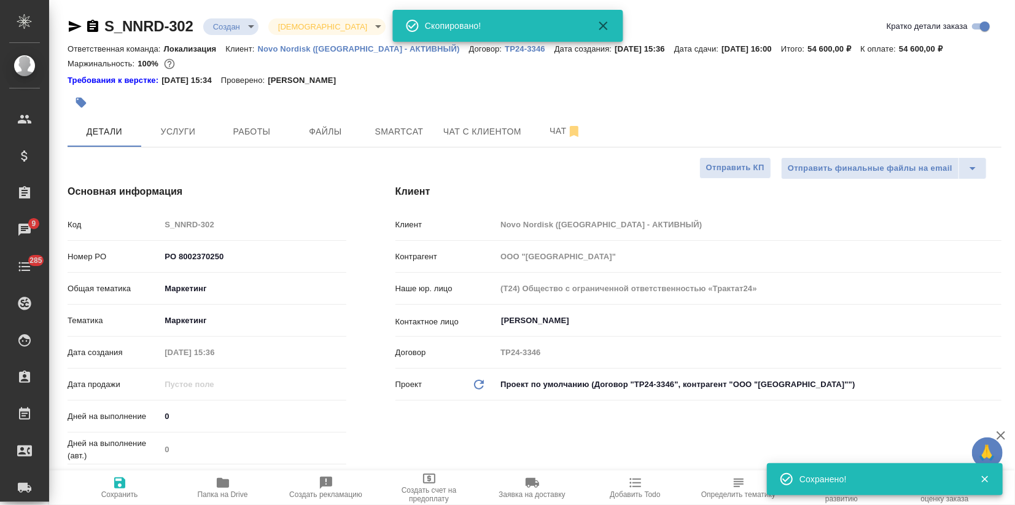
type textarea "x"
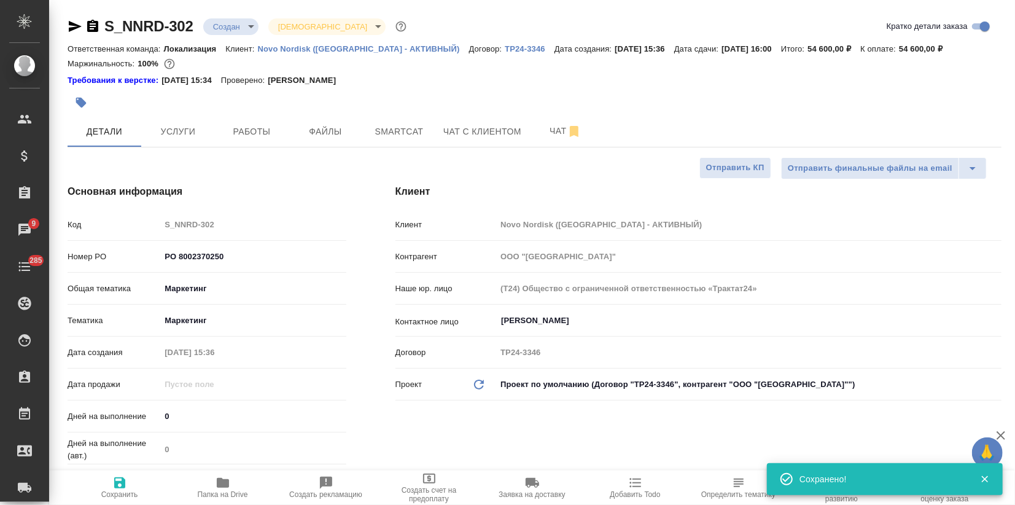
type textarea "x"
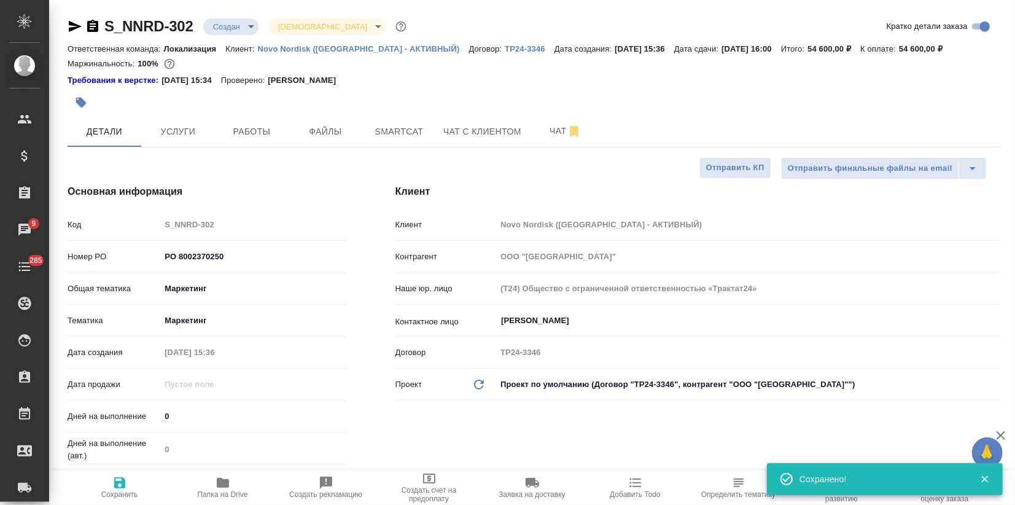
type textarea "x"
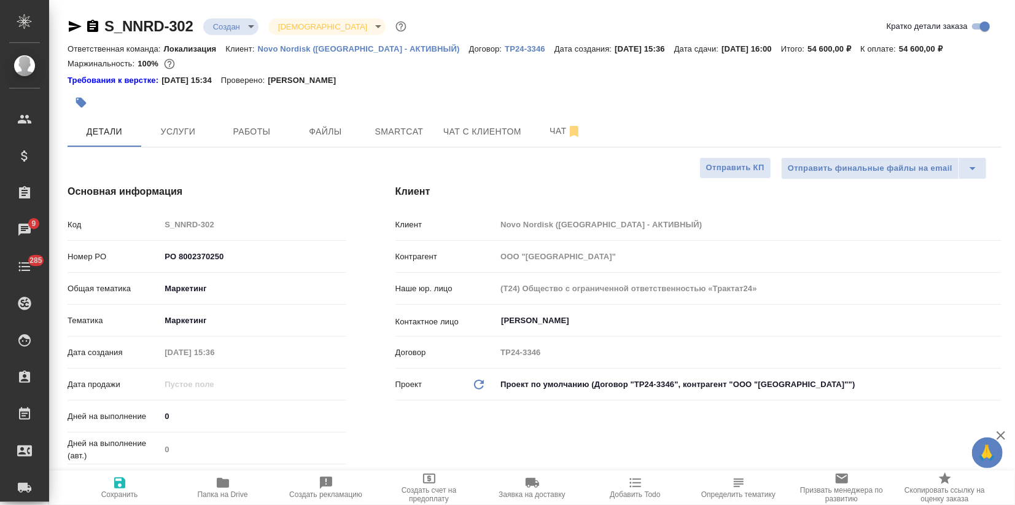
type textarea "x"
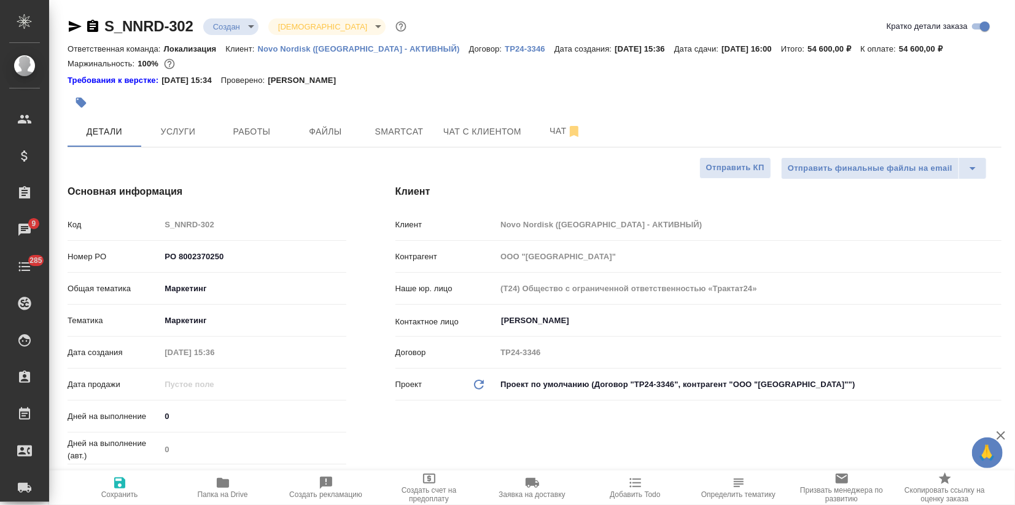
type textarea "x"
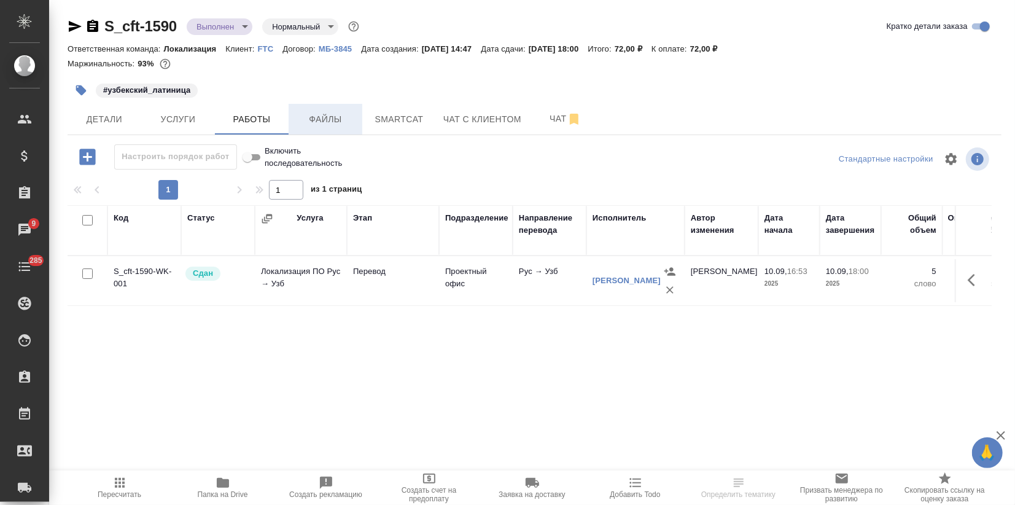
click at [343, 116] on span "Файлы" at bounding box center [325, 119] width 59 height 15
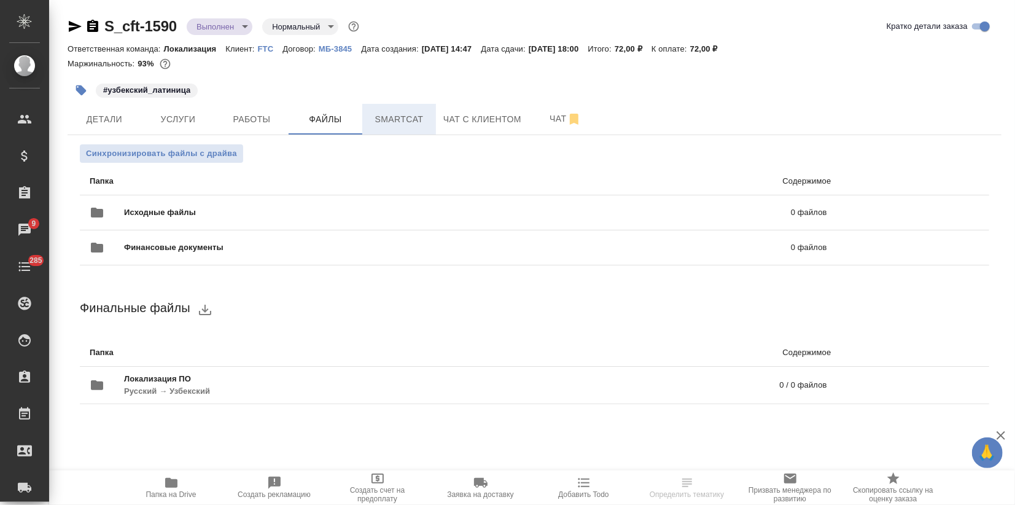
click at [385, 113] on span "Smartcat" at bounding box center [399, 119] width 59 height 15
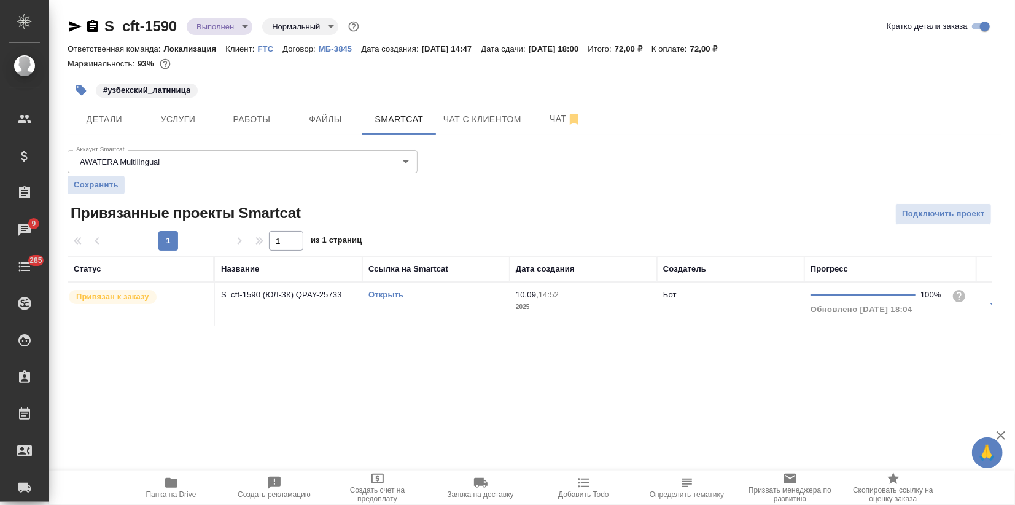
click at [393, 296] on link "Открыть" at bounding box center [386, 294] width 35 height 9
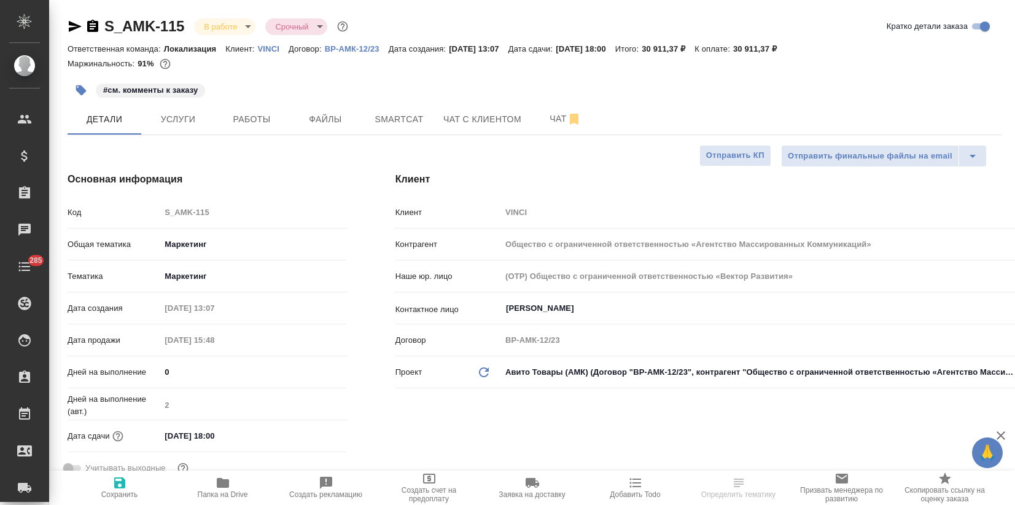
select select "RU"
drag, startPoint x: 186, startPoint y: 23, endPoint x: 108, endPoint y: 25, distance: 78.0
click at [108, 25] on div "S_AMK-115 В работе inProgress Срочный urgent" at bounding box center [209, 27] width 283 height 20
copy link "S_AMK-115"
select select "RU"
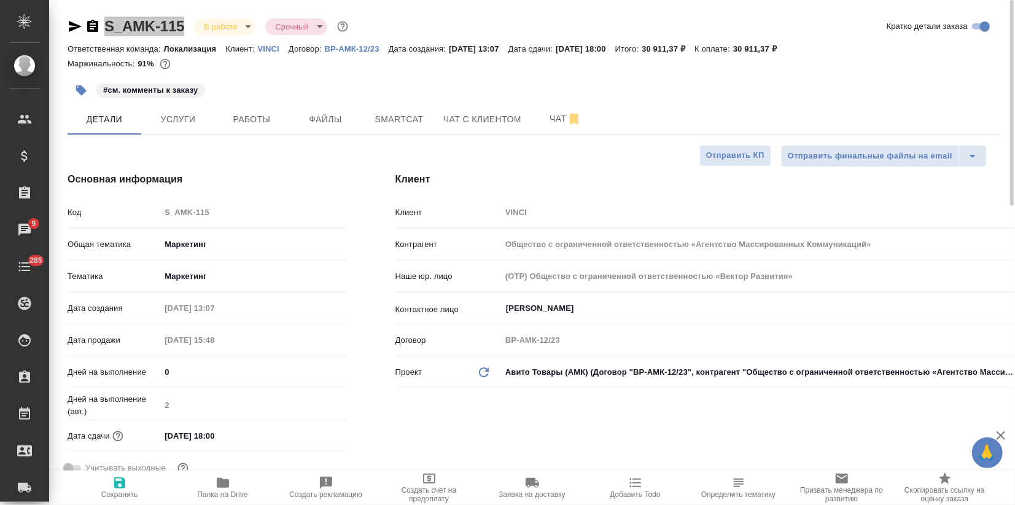
type textarea "x"
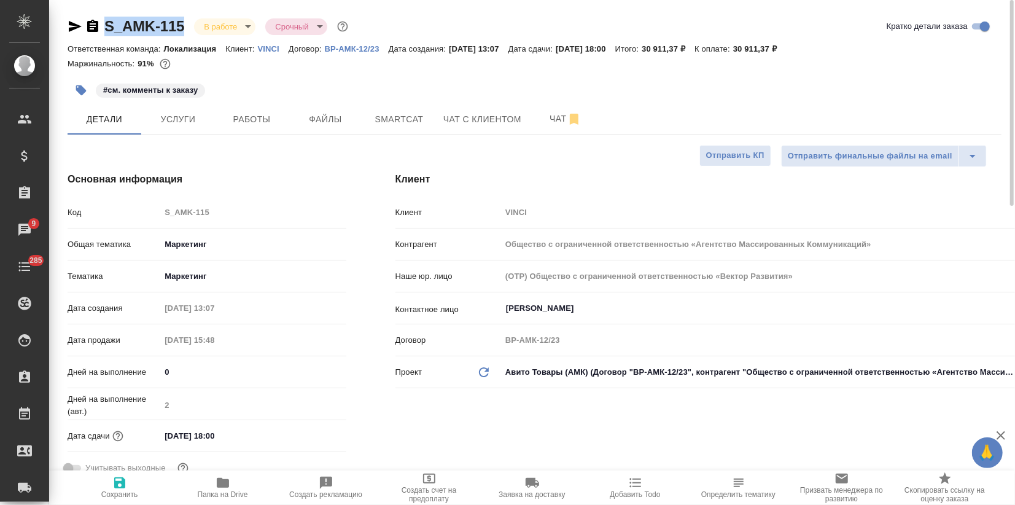
type textarea "x"
click at [231, 488] on span "Папка на Drive" at bounding box center [223, 486] width 88 height 23
type textarea "x"
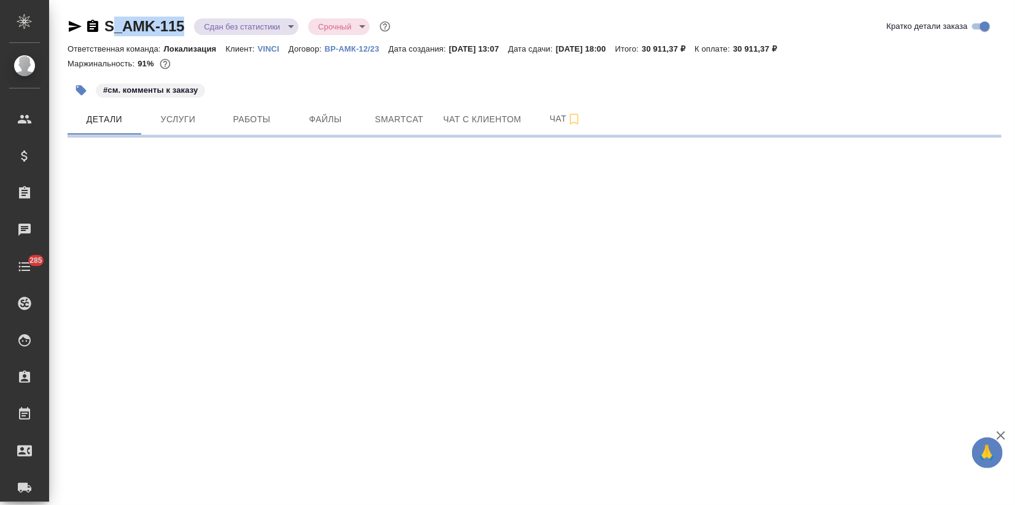
select select "RU"
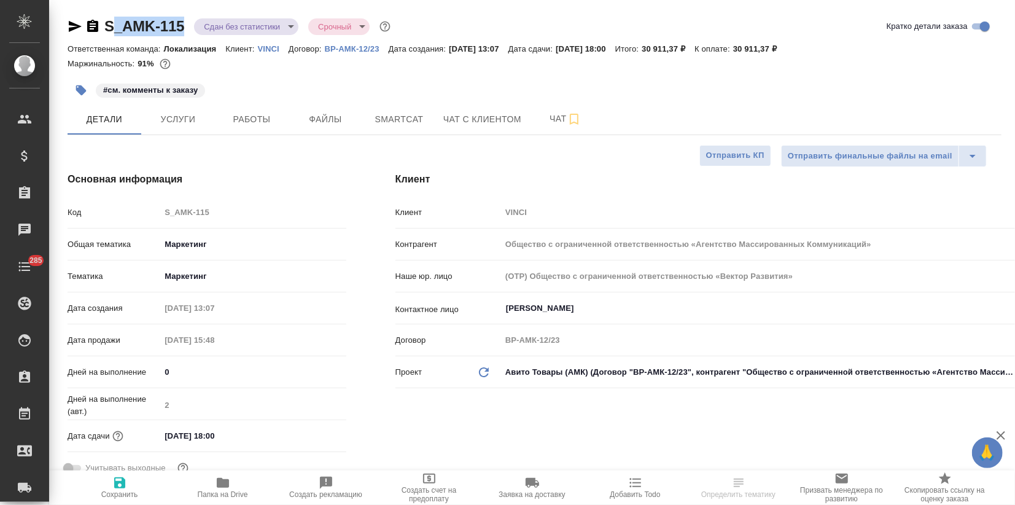
type textarea "x"
drag, startPoint x: 119, startPoint y: 25, endPoint x: 105, endPoint y: 26, distance: 14.2
click at [105, 26] on div "S_AMK-115 Сдан без статистики distributed Срочный urgent" at bounding box center [231, 27] width 326 height 20
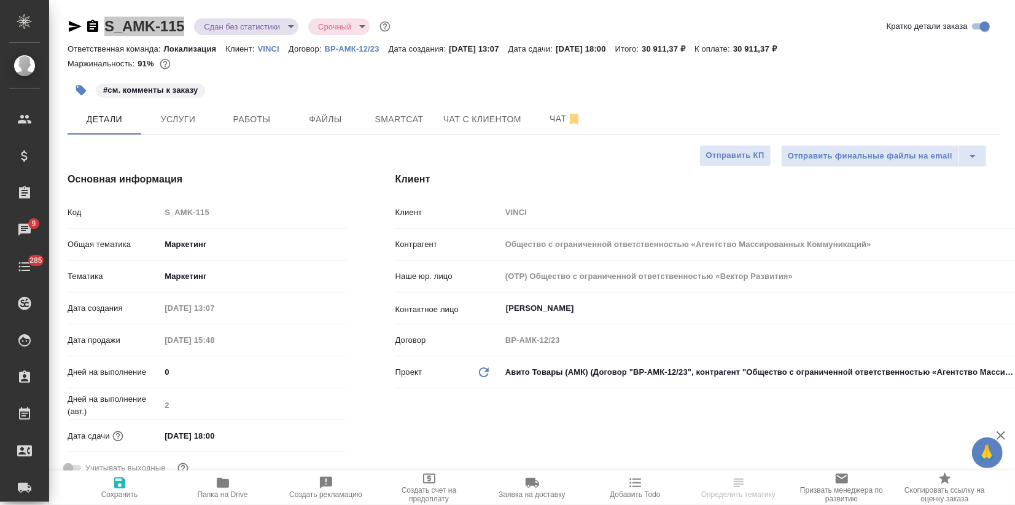
select select "RU"
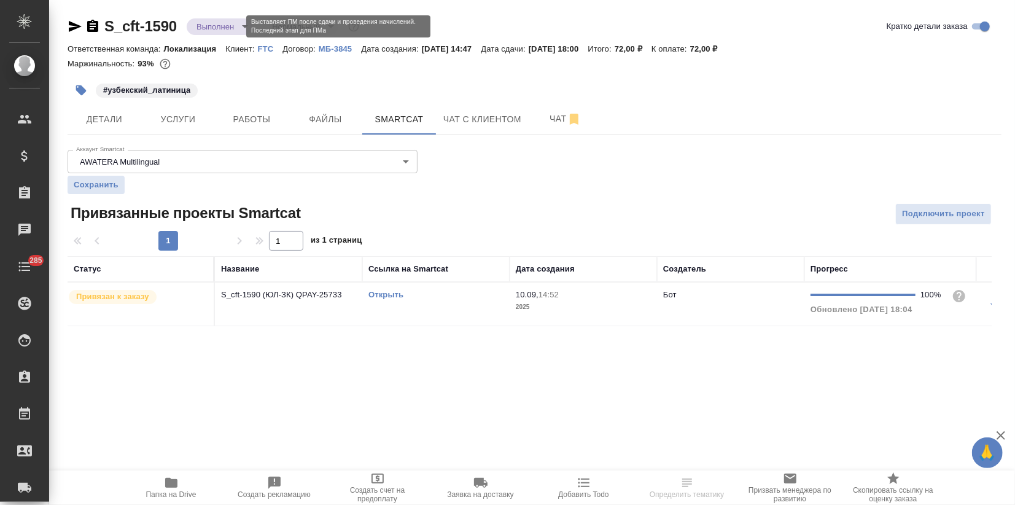
click at [231, 25] on body "🙏 .cls-1 fill:#fff; AWATERA Zagorodnikh [PERSON_NAME] Спецификации Заказы Чаты …" at bounding box center [507, 252] width 1015 height 505
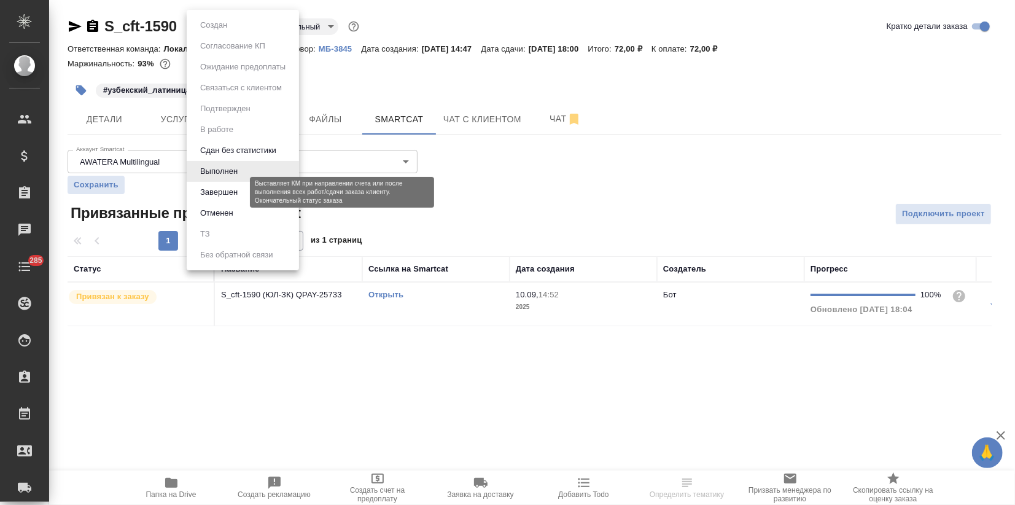
click at [207, 192] on button "Завершен" at bounding box center [219, 193] width 45 height 14
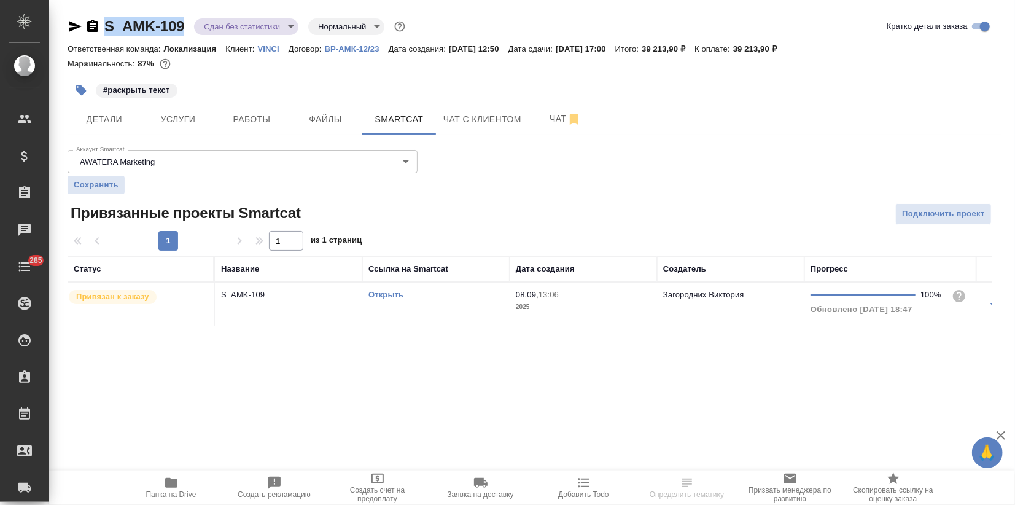
drag, startPoint x: 190, startPoint y: 25, endPoint x: 101, endPoint y: 30, distance: 89.2
click at [101, 30] on div "S_AMK-109 Сдан без статистики distributed Нормальный normal" at bounding box center [238, 27] width 340 height 20
copy link "S_AMK-109"
click at [163, 489] on span "Папка на Drive" at bounding box center [171, 486] width 88 height 23
